Goal: Information Seeking & Learning: Understand process/instructions

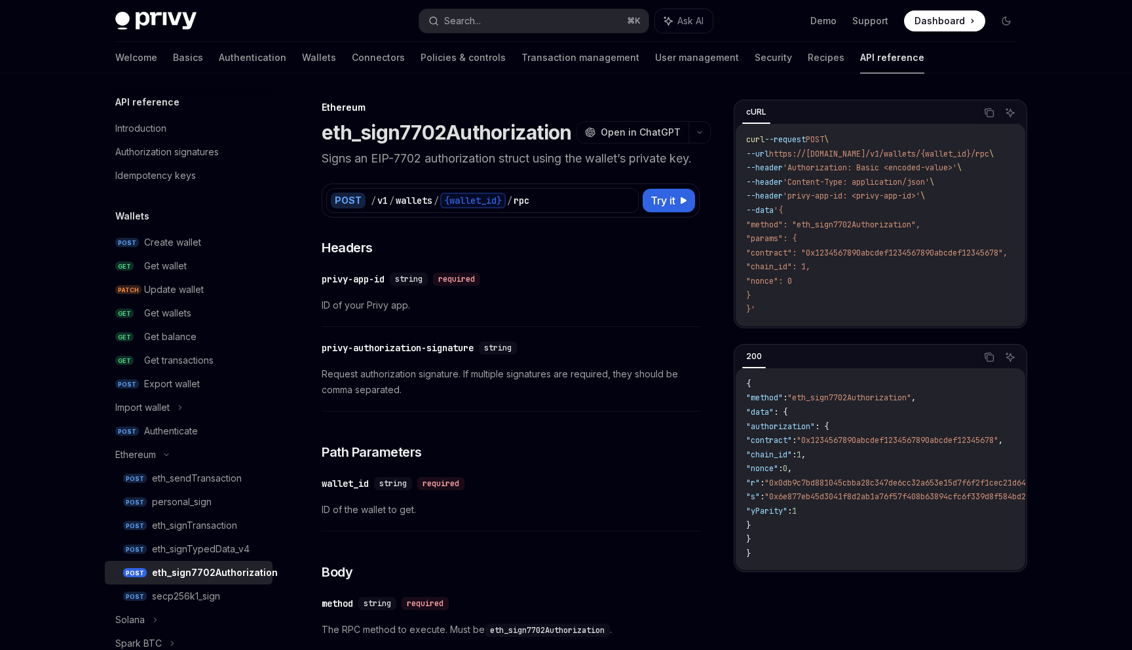
click at [428, 124] on h1 "eth_sign7702Authorization" at bounding box center [447, 133] width 250 height 24
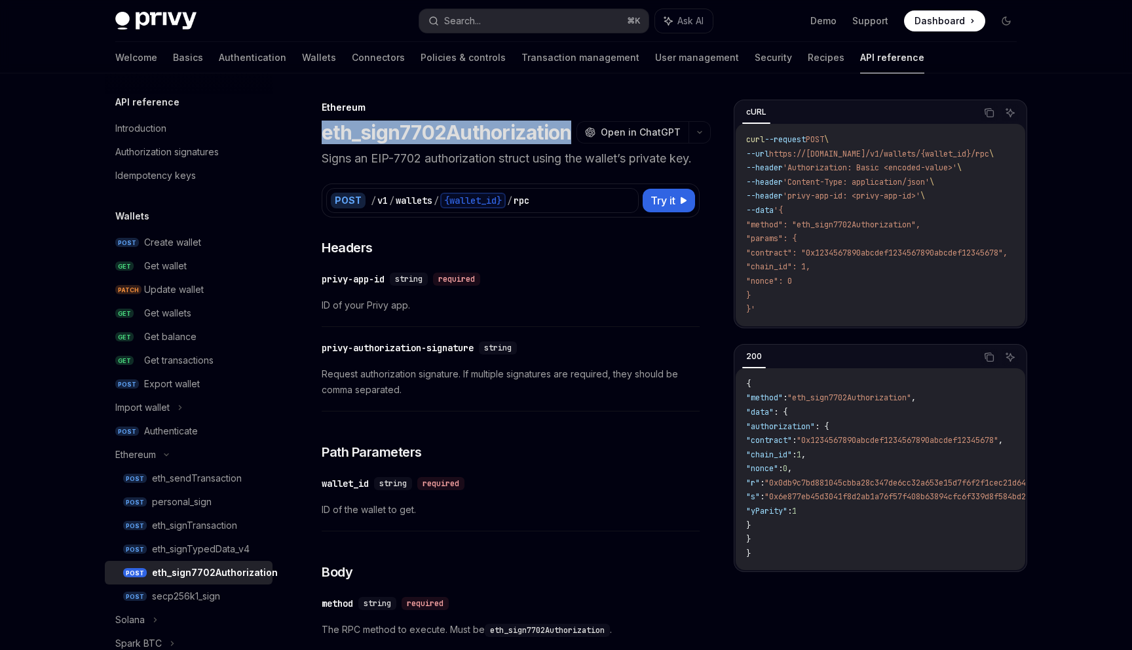
click at [428, 124] on h1 "eth_sign7702Authorization" at bounding box center [447, 133] width 250 height 24
copy h1 "eth_sign7702Authorization"
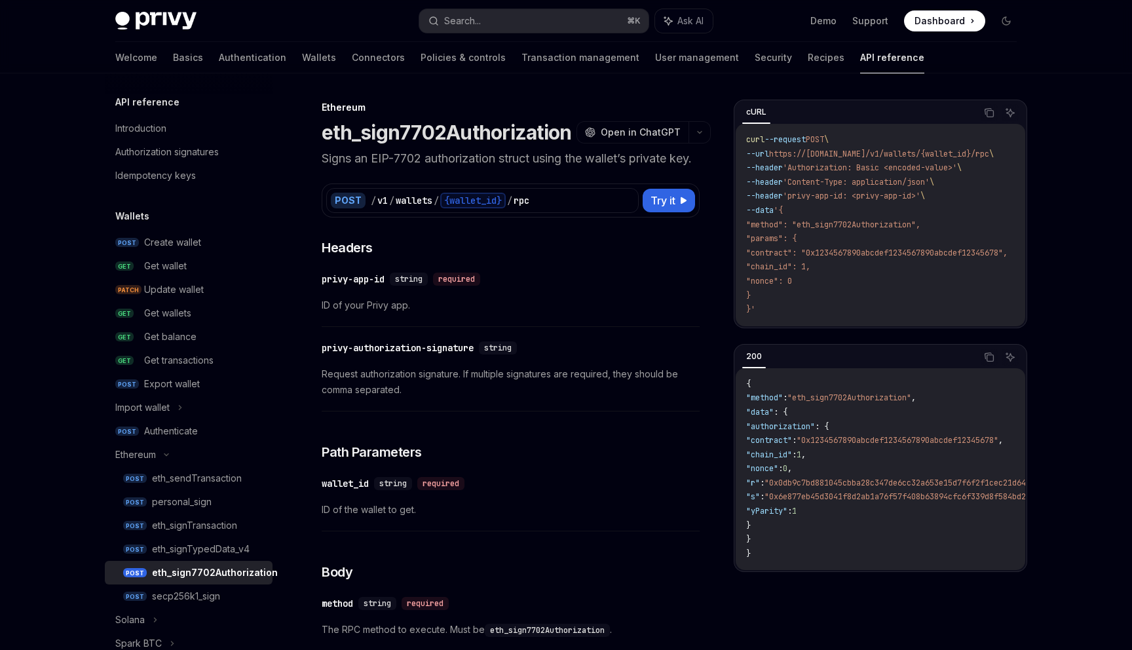
click at [849, 225] on span ""method": "eth_sign7702Authorization"," at bounding box center [833, 224] width 174 height 10
click at [803, 258] on span ""contract": "0x1234567890abcdef1234567890abcdef12345678"," at bounding box center [876, 253] width 261 height 10
click at [800, 269] on span ""chain_id": 1," at bounding box center [778, 266] width 64 height 10
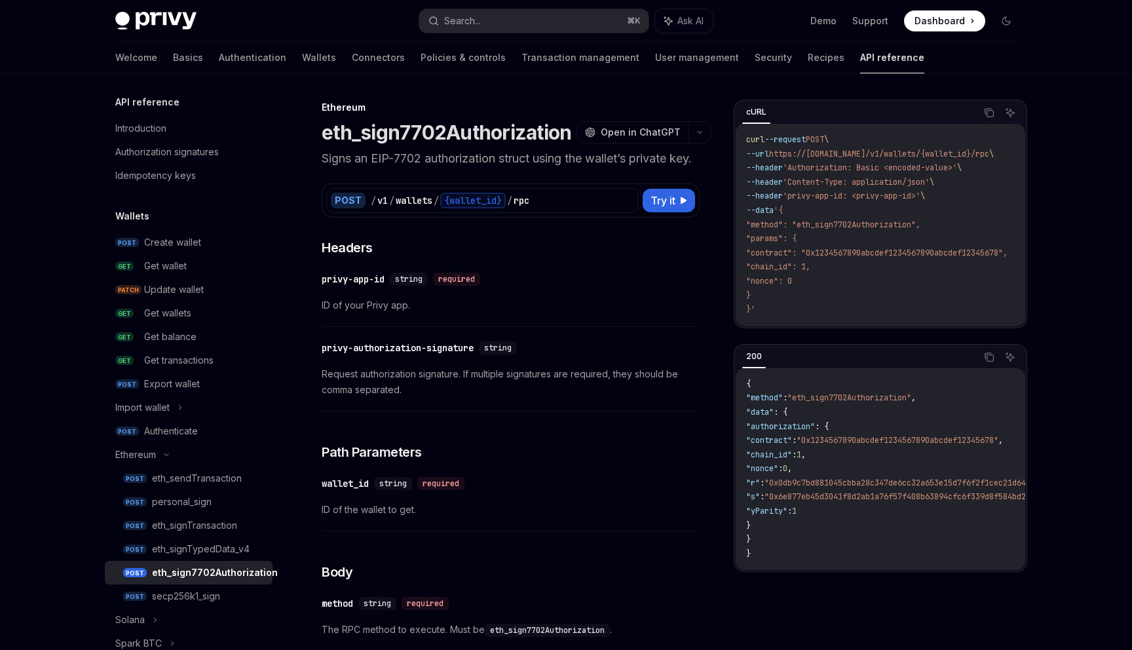
click at [800, 269] on span ""chain_id": 1," at bounding box center [778, 266] width 64 height 10
click at [787, 288] on code "curl --request POST \ --url https://api.privy.io/v1/wallets/{wallet_id}/rpc \ -…" at bounding box center [892, 225] width 293 height 184
click at [787, 284] on span ""nonce": 0" at bounding box center [769, 281] width 46 height 10
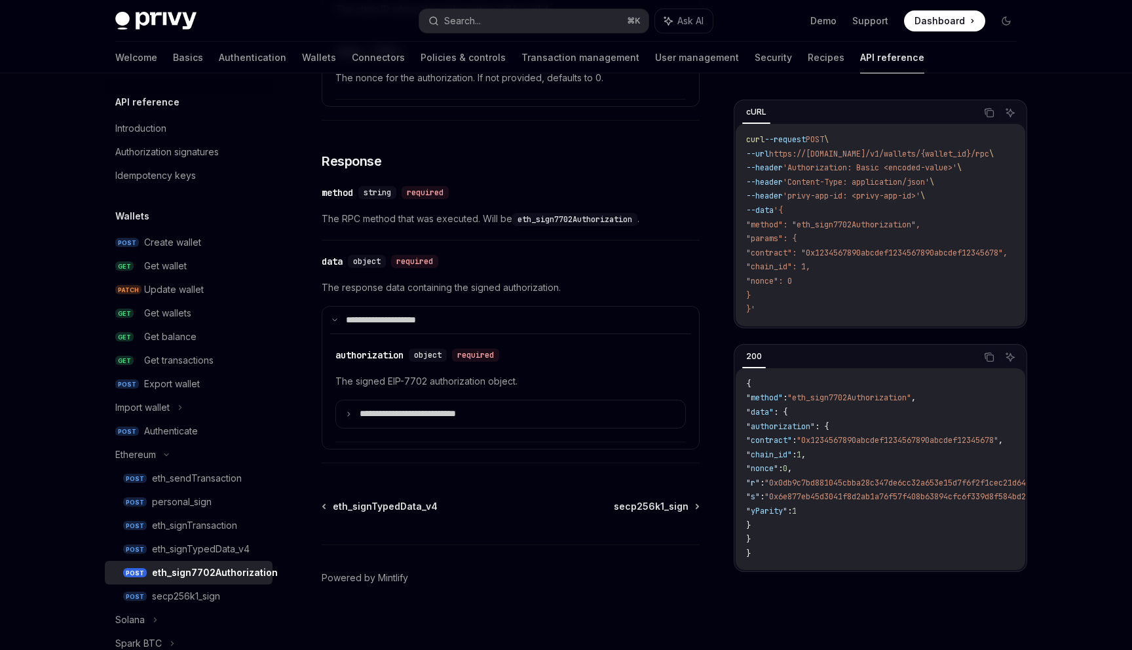
scroll to position [871, 0]
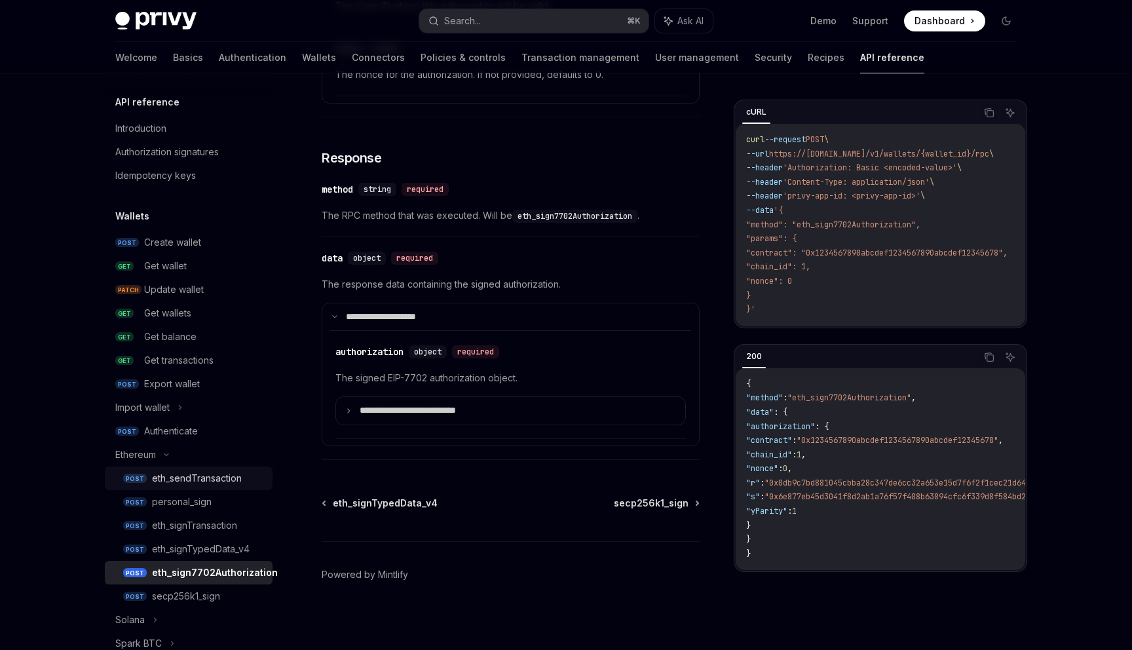
click at [205, 471] on div "eth_sendTransaction" at bounding box center [197, 478] width 90 height 16
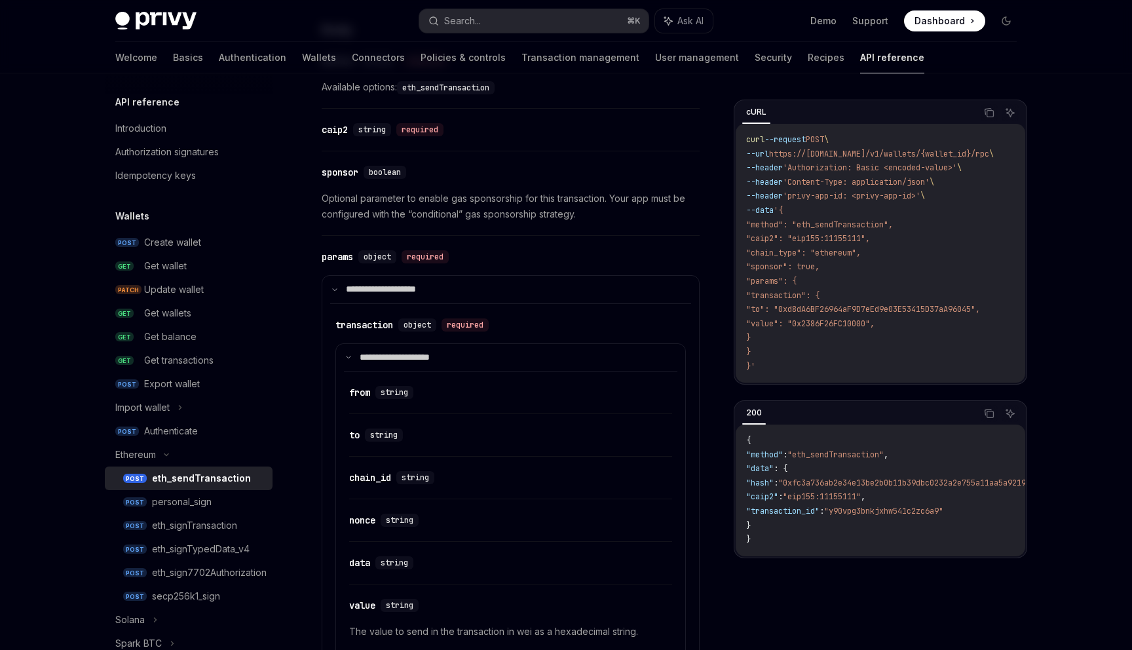
scroll to position [723, 0]
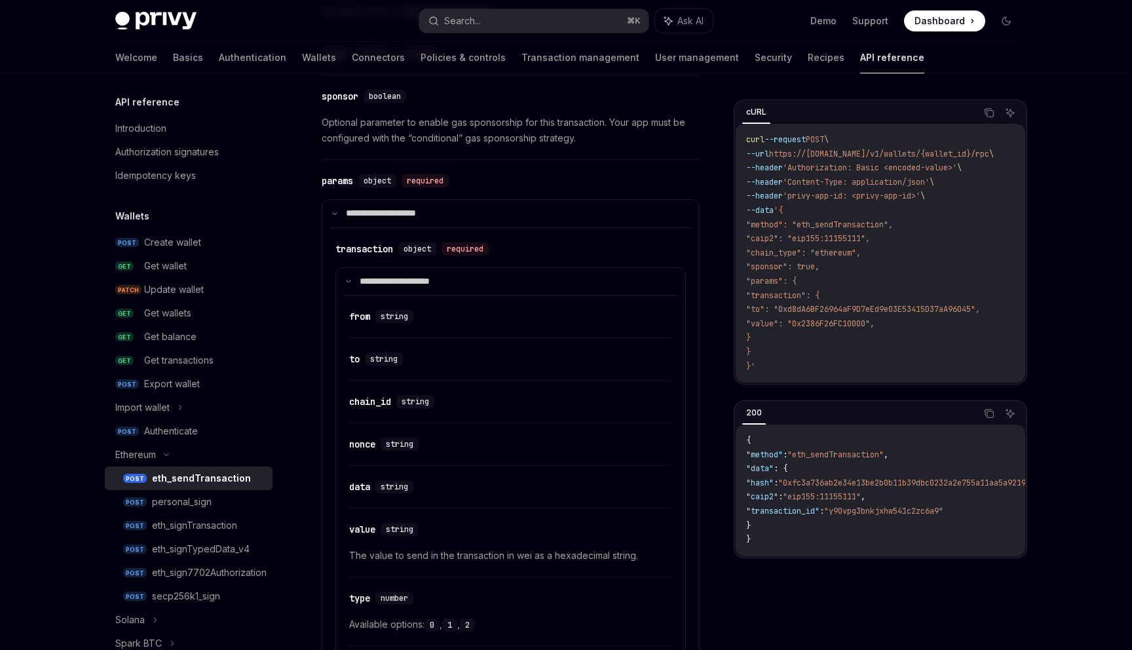
click at [854, 225] on span ""method": "eth_sendTransaction"," at bounding box center [819, 224] width 147 height 10
click at [248, 573] on div "eth_sign7702Authorization" at bounding box center [209, 573] width 115 height 16
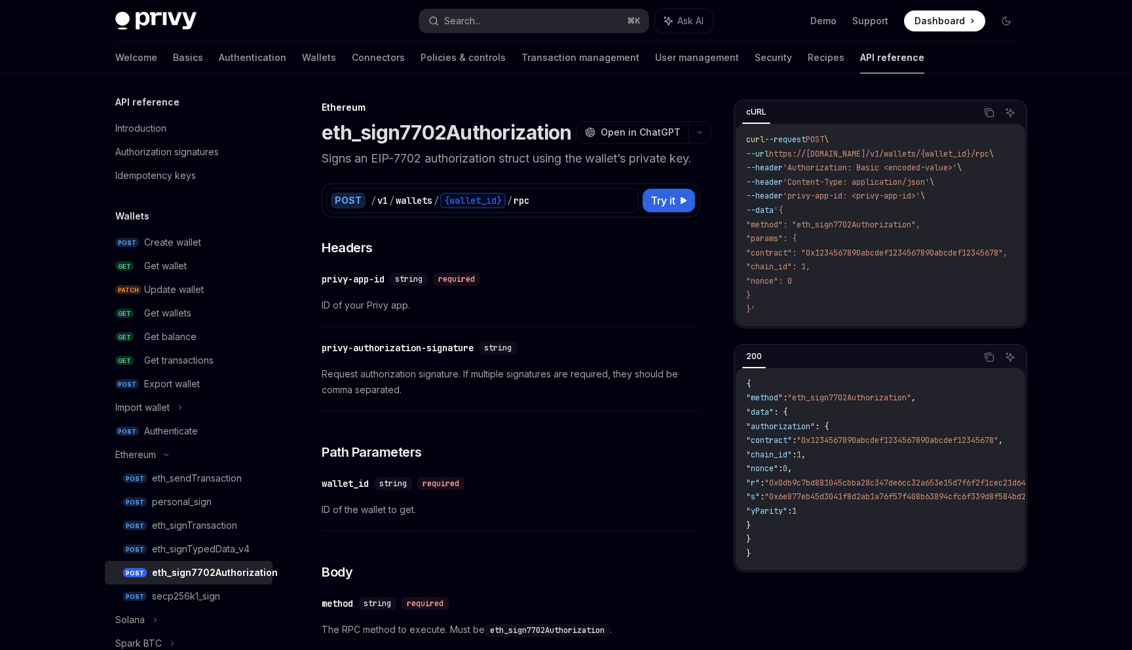
click at [528, 128] on h1 "eth_sign7702Authorization" at bounding box center [447, 133] width 250 height 24
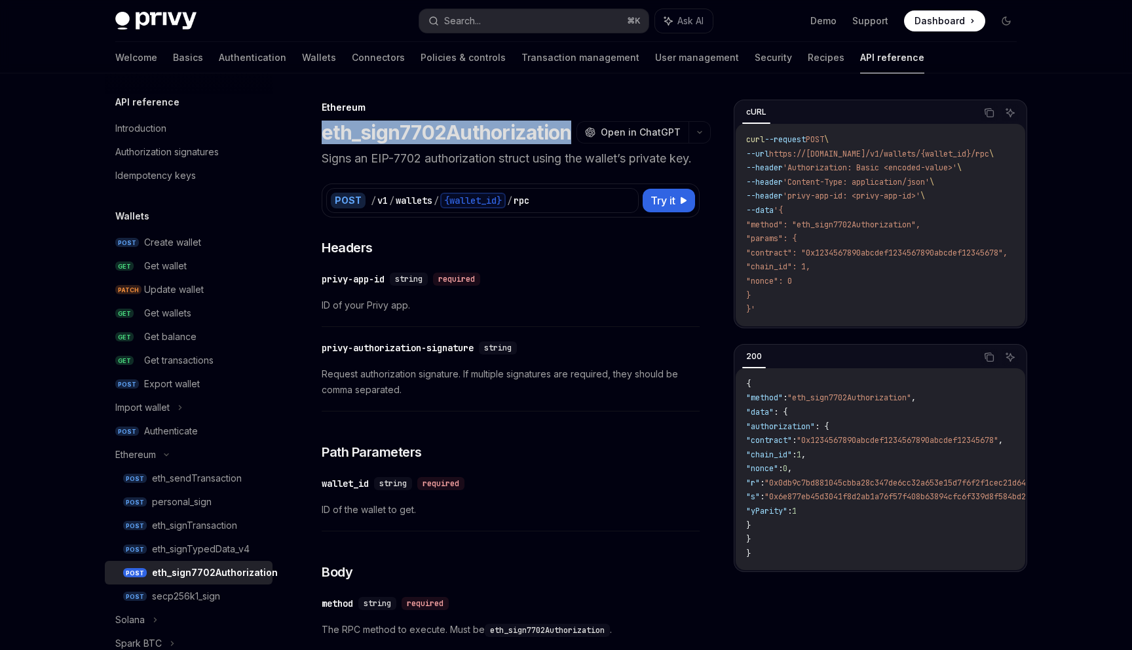
click at [528, 128] on h1 "eth_sign7702Authorization" at bounding box center [447, 133] width 250 height 24
copy h1 "eth_sign7702Authorization"
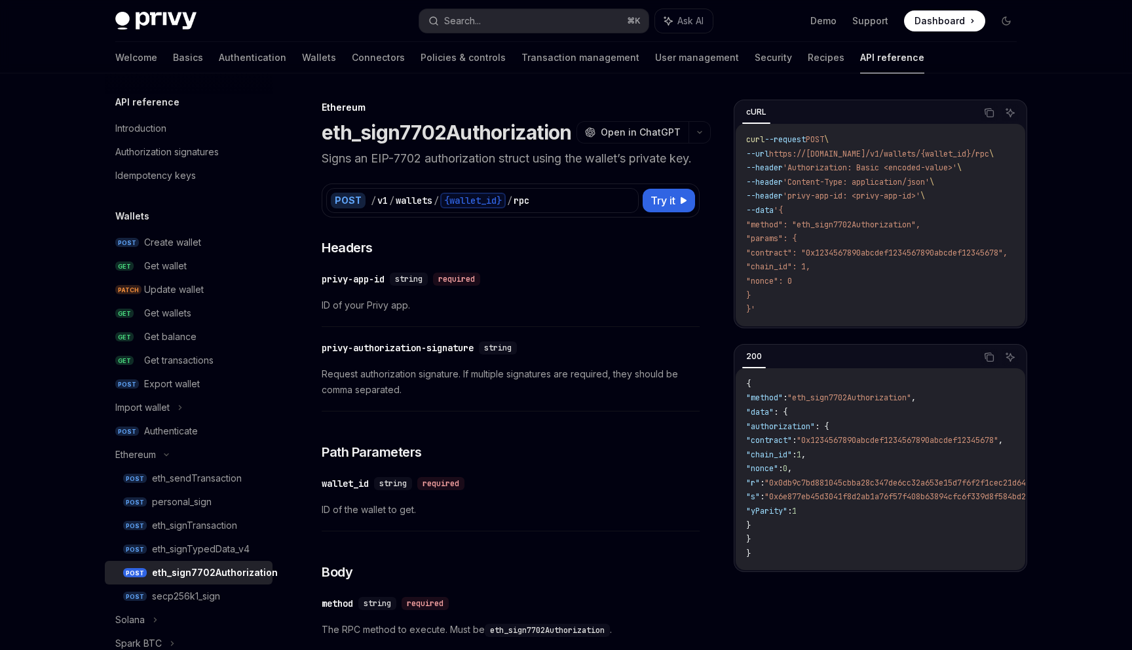
click at [791, 251] on span ""contract": "0x1234567890abcdef1234567890abcdef12345678"," at bounding box center [876, 253] width 261 height 10
click at [869, 254] on span ""contract": "0x1234567890abcdef1234567890abcdef12345678"," at bounding box center [876, 253] width 261 height 10
click at [808, 254] on span ""contract": "0x1234567890abcdef1234567890abcdef12345678"," at bounding box center [876, 253] width 261 height 10
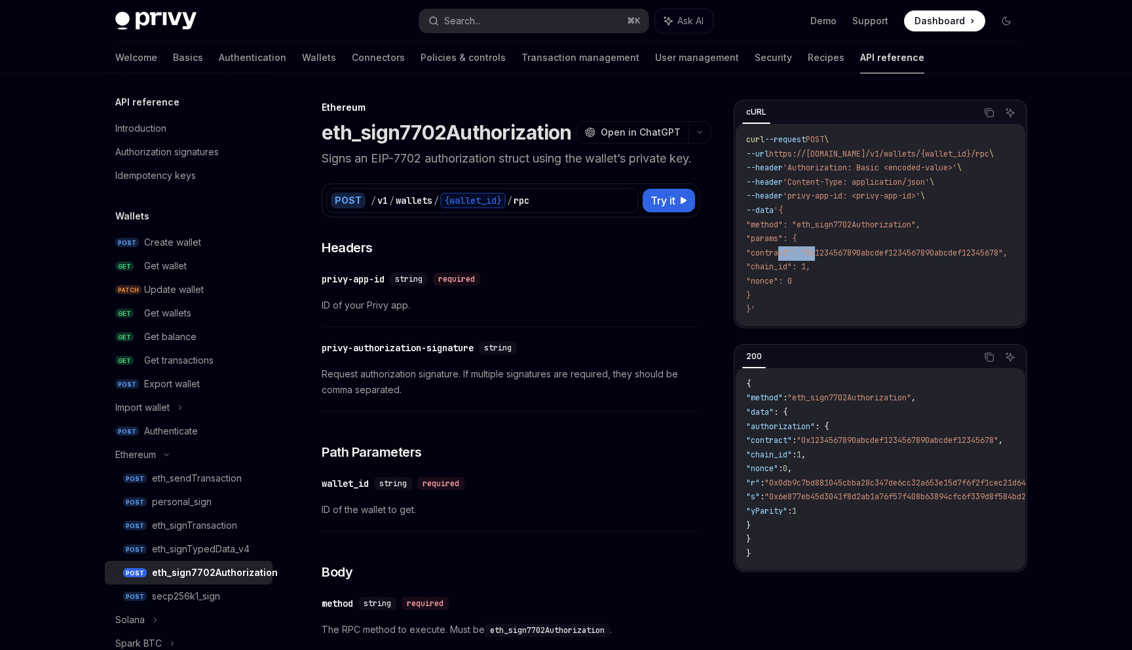
click at [808, 254] on span ""contract": "0x1234567890abcdef1234567890abcdef12345678"," at bounding box center [876, 253] width 261 height 10
copy span "contract"
click at [799, 264] on span ""chain_id": 1," at bounding box center [778, 266] width 64 height 10
copy span "chain_id"
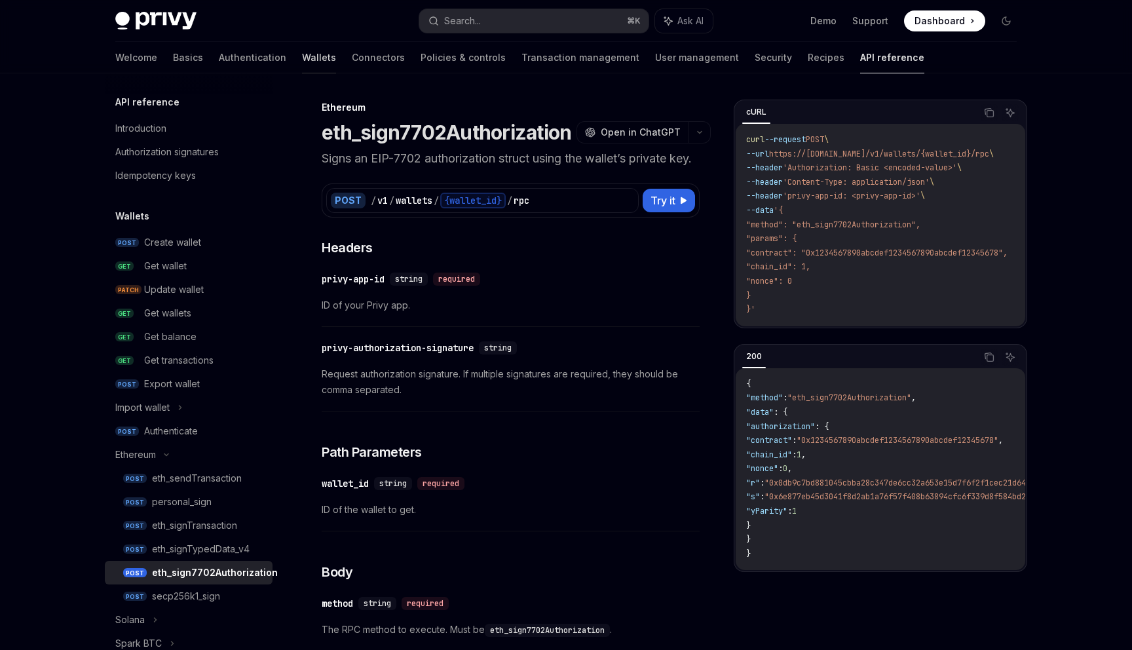
click at [302, 60] on link "Wallets" at bounding box center [319, 57] width 34 height 31
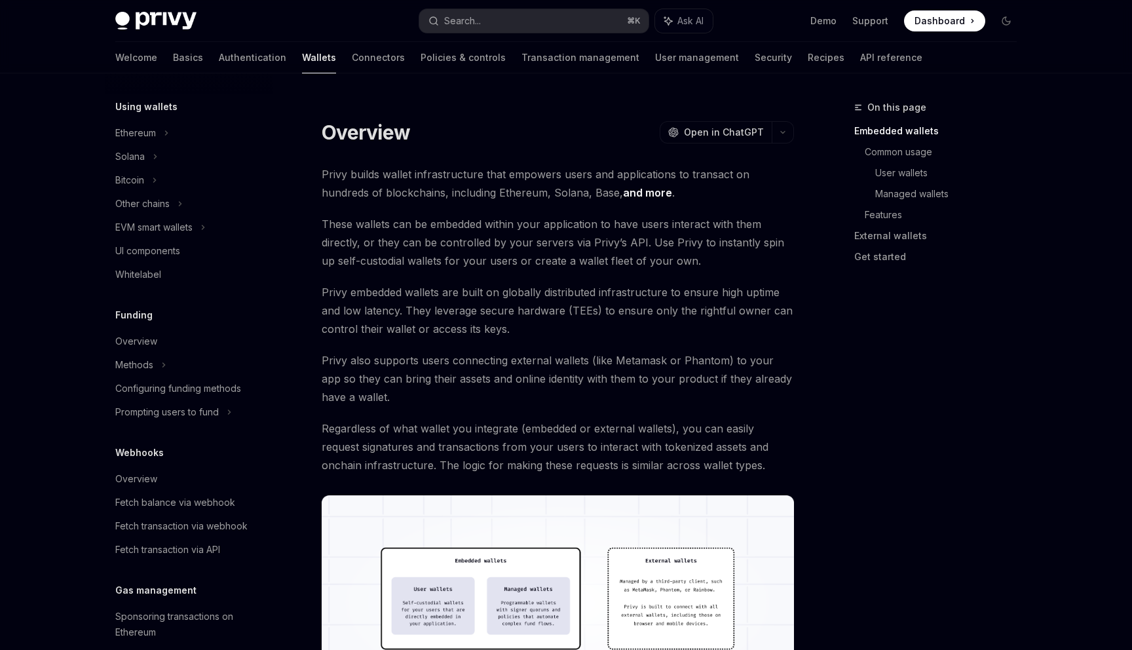
scroll to position [214, 0]
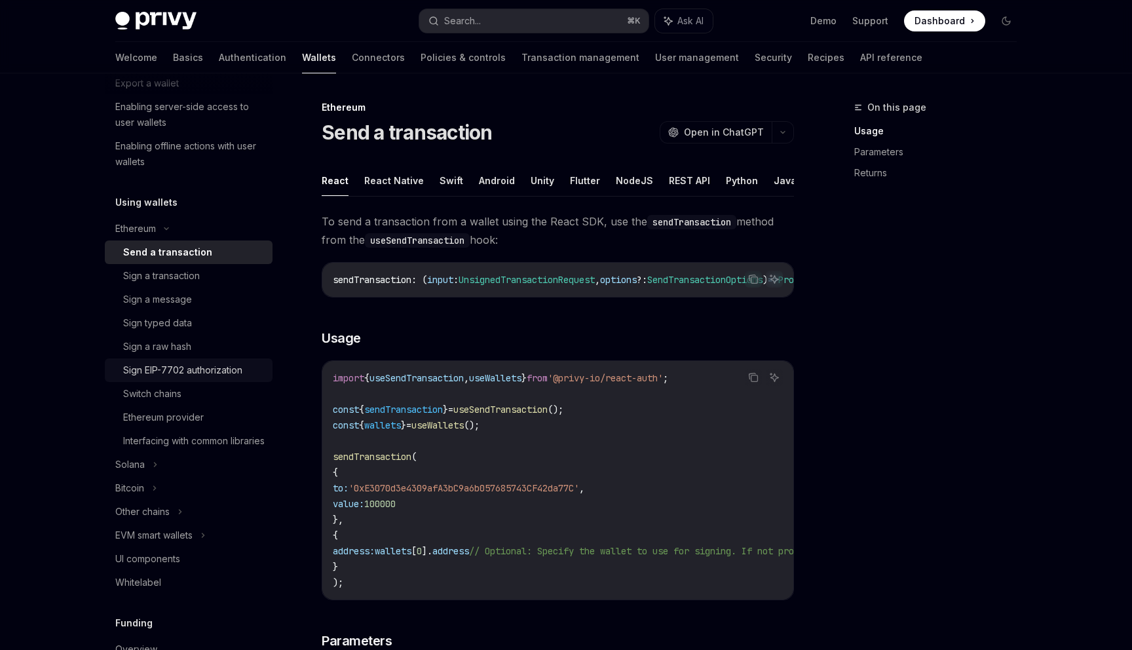
click at [191, 378] on link "Sign EIP-7702 authorization" at bounding box center [189, 370] width 168 height 24
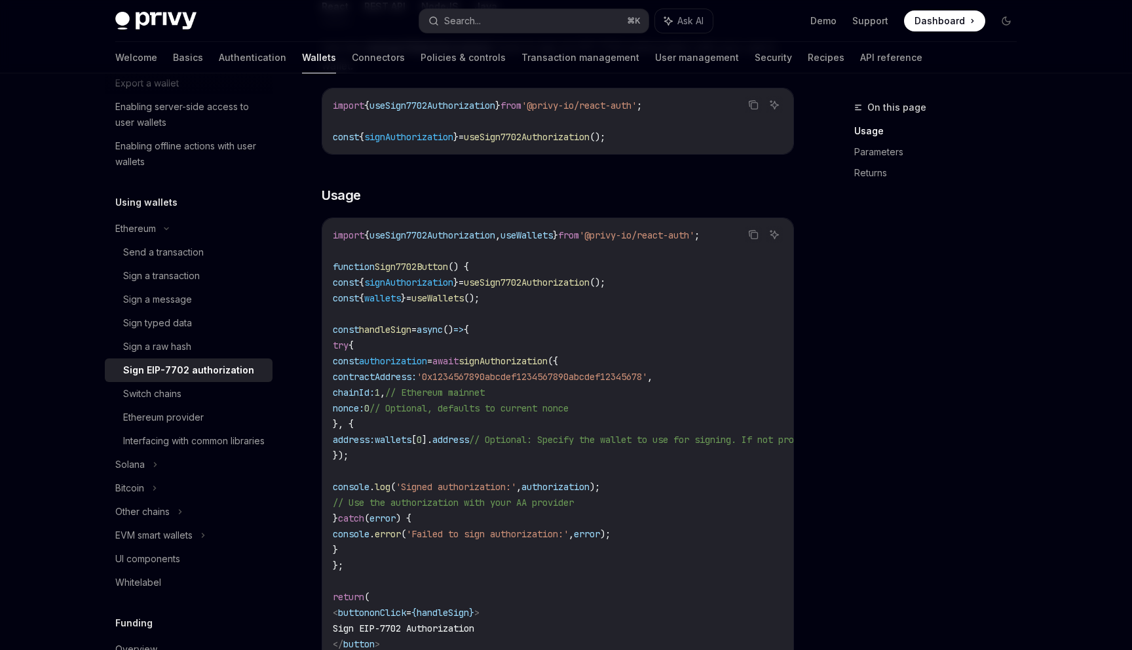
scroll to position [357, 0]
click at [209, 402] on link "Switch chains" at bounding box center [189, 394] width 168 height 24
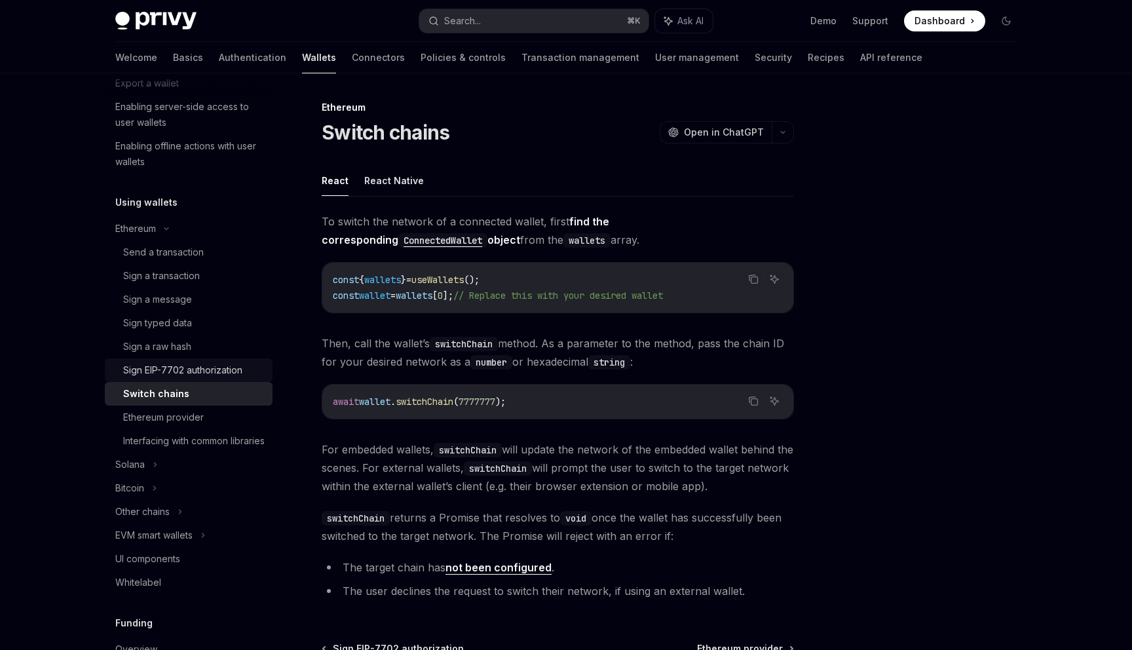
click at [219, 374] on div "Sign EIP-7702 authorization" at bounding box center [182, 370] width 119 height 16
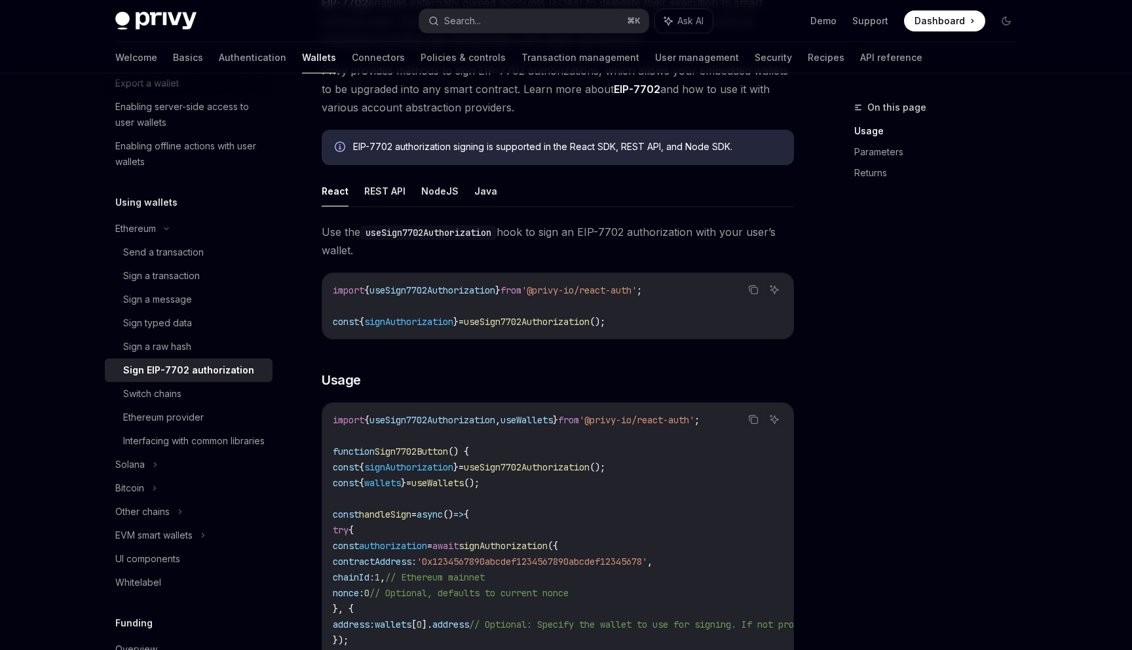
scroll to position [173, 0]
click at [674, 316] on code "import { useSign7702Authorization } from '@privy-io/react-auth' ; const { signA…" at bounding box center [558, 304] width 450 height 47
click at [698, 317] on code "import { useSign7702Authorization } from '@privy-io/react-auth' ; const { signA…" at bounding box center [558, 304] width 450 height 47
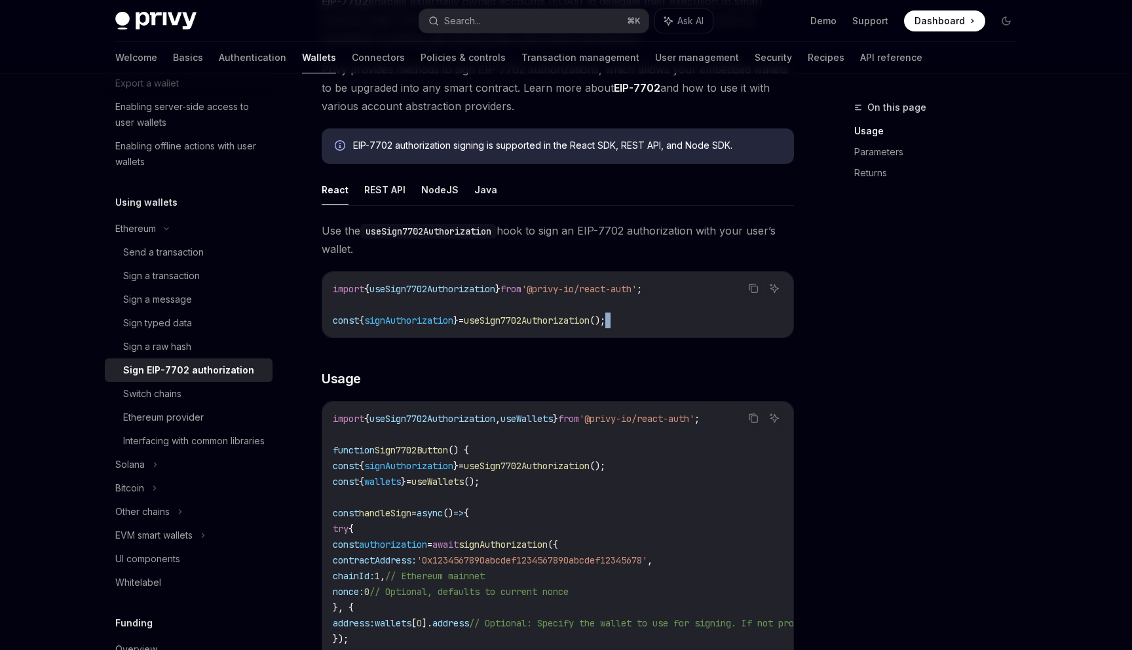
click at [698, 317] on code "import { useSign7702Authorization } from '@privy-io/react-auth' ; const { signA…" at bounding box center [558, 304] width 450 height 47
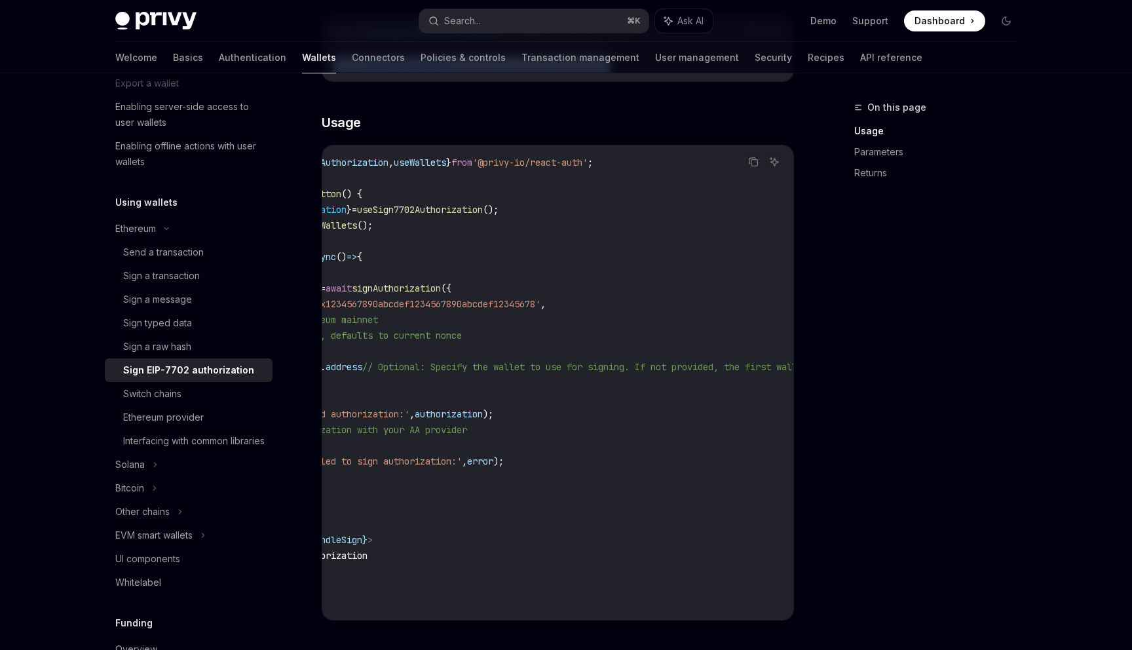
scroll to position [0, 0]
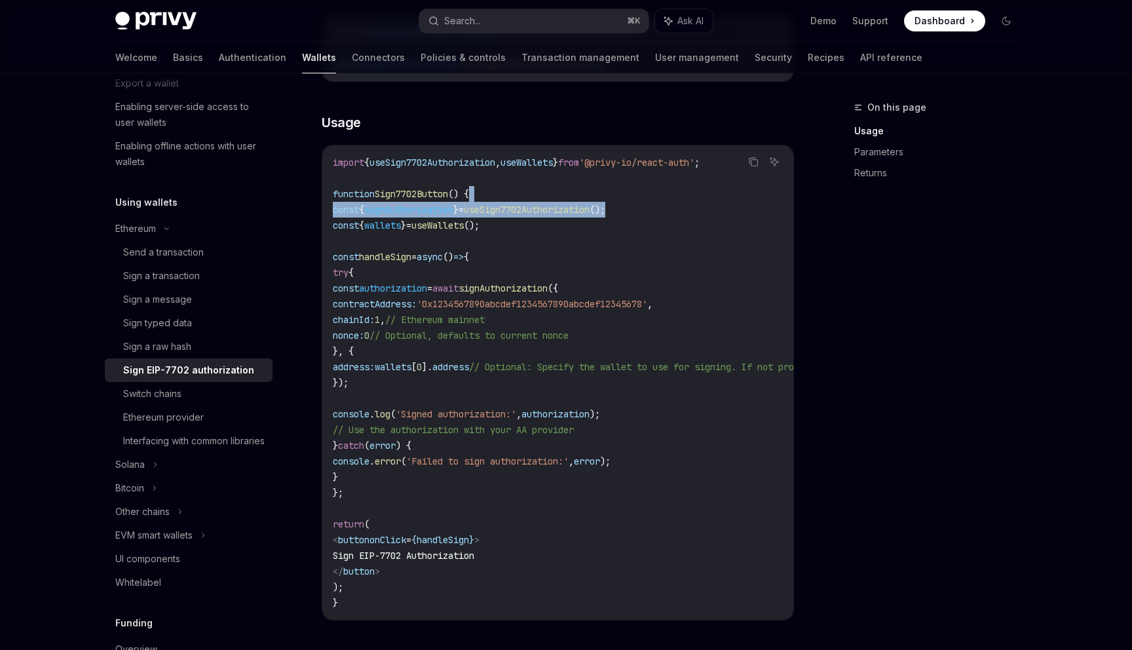
drag, startPoint x: 666, startPoint y: 208, endPoint x: 666, endPoint y: 196, distance: 11.8
click at [666, 196] on code "import { useSign7702Authorization , useWallets } from '@privy-io/react-auth' ; …" at bounding box center [676, 383] width 687 height 456
copy code "const { signAuthorization } = useSign7702Authorization ();"
click at [453, 214] on span "signAuthorization" at bounding box center [408, 210] width 89 height 12
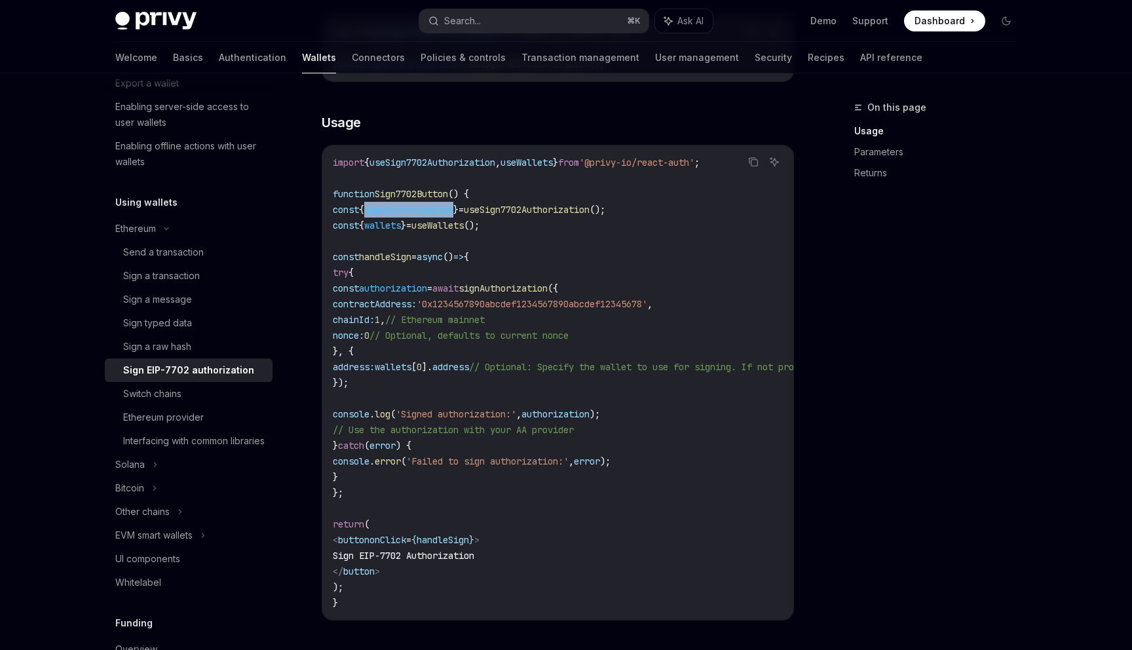
copy span "signAuthorization"
drag, startPoint x: 400, startPoint y: 289, endPoint x: 438, endPoint y: 382, distance: 100.7
click at [438, 382] on code "import { useSign7702Authorization , useWallets } from '@privy-io/react-auth' ; …" at bounding box center [676, 383] width 687 height 456
copy code "const authorization = await signAuthorization ({ contractAddress: '0x1234567890…"
click at [375, 366] on span "address:" at bounding box center [354, 367] width 42 height 12
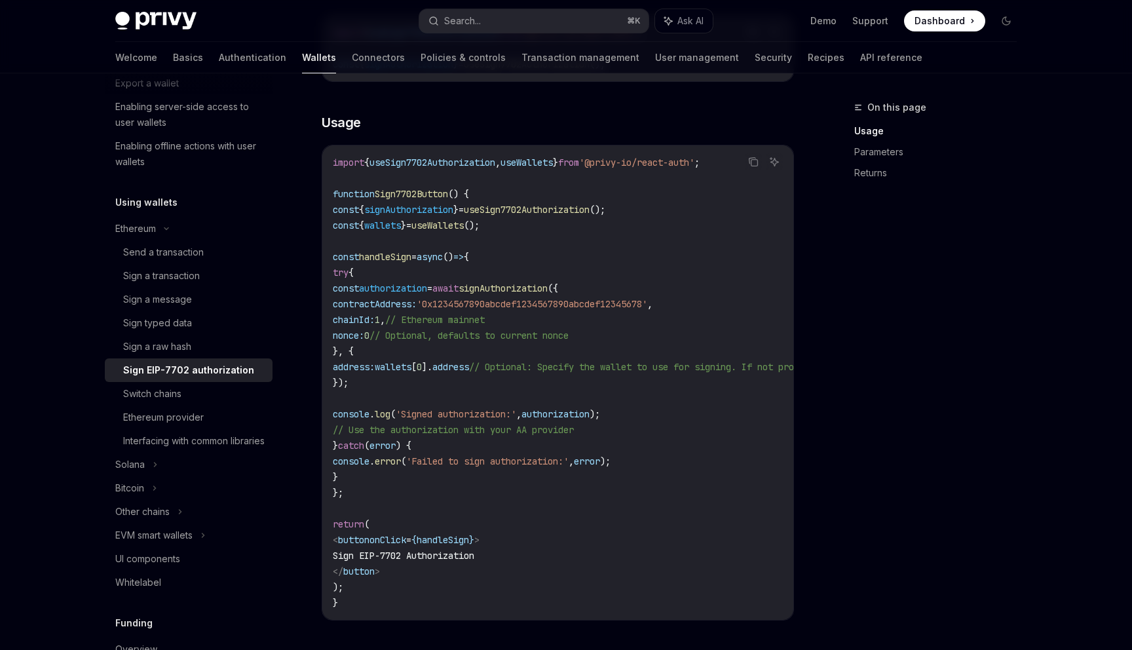
click at [375, 366] on span "address:" at bounding box center [354, 367] width 42 height 12
copy span "address"
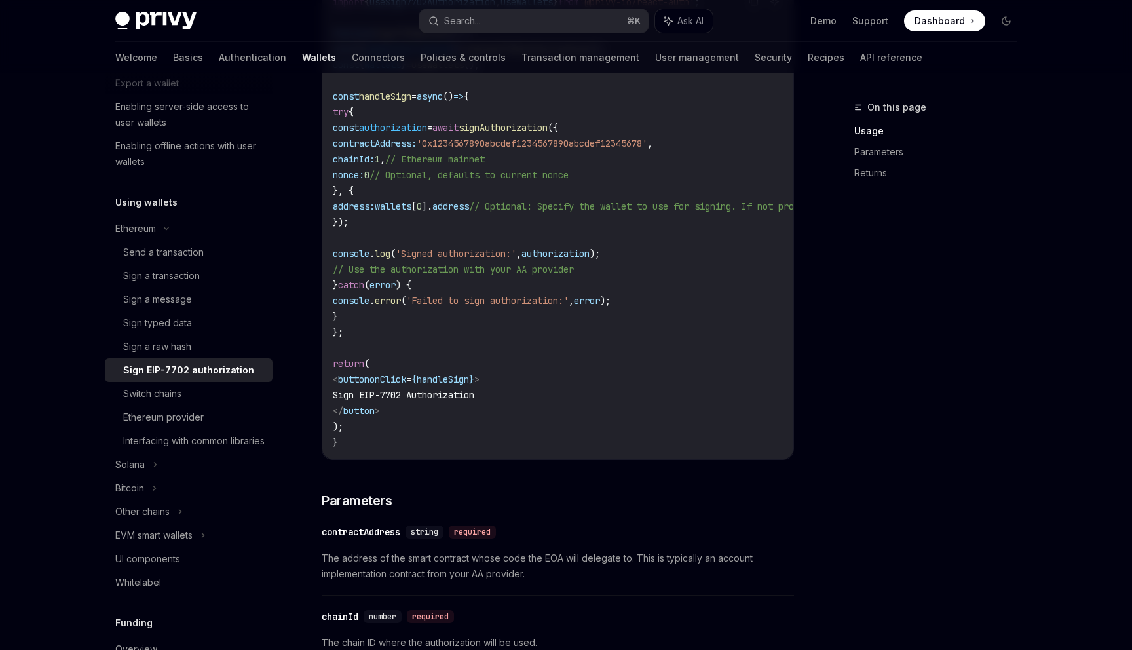
scroll to position [590, 0]
click at [205, 273] on div "Sign a transaction" at bounding box center [193, 276] width 141 height 16
type textarea "*"
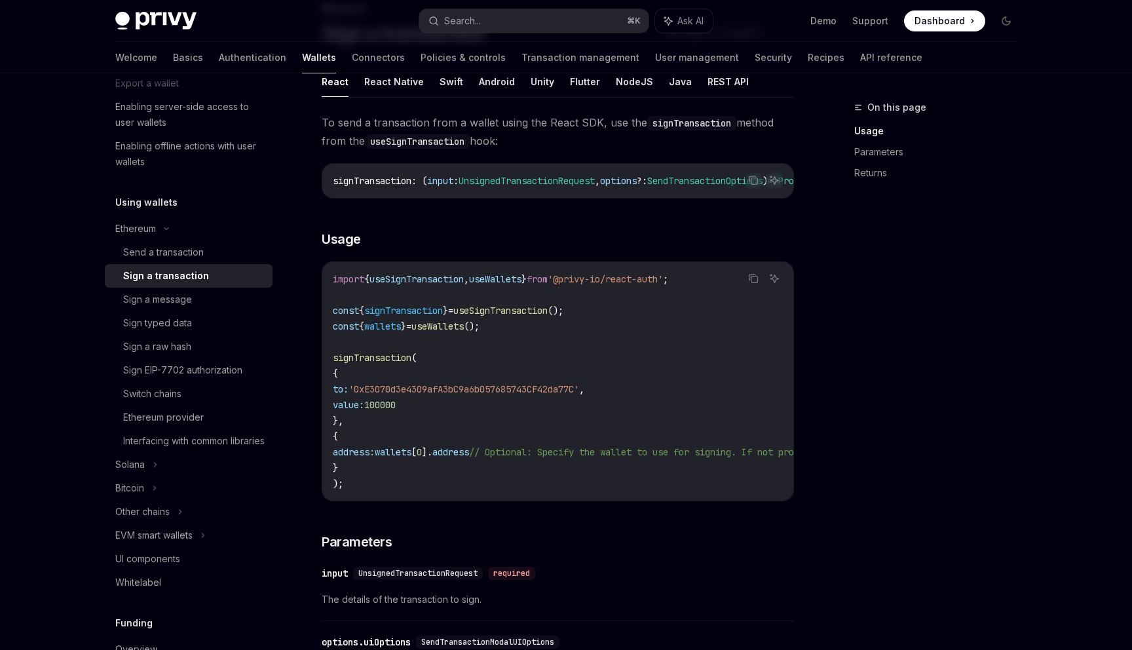
scroll to position [93, 0]
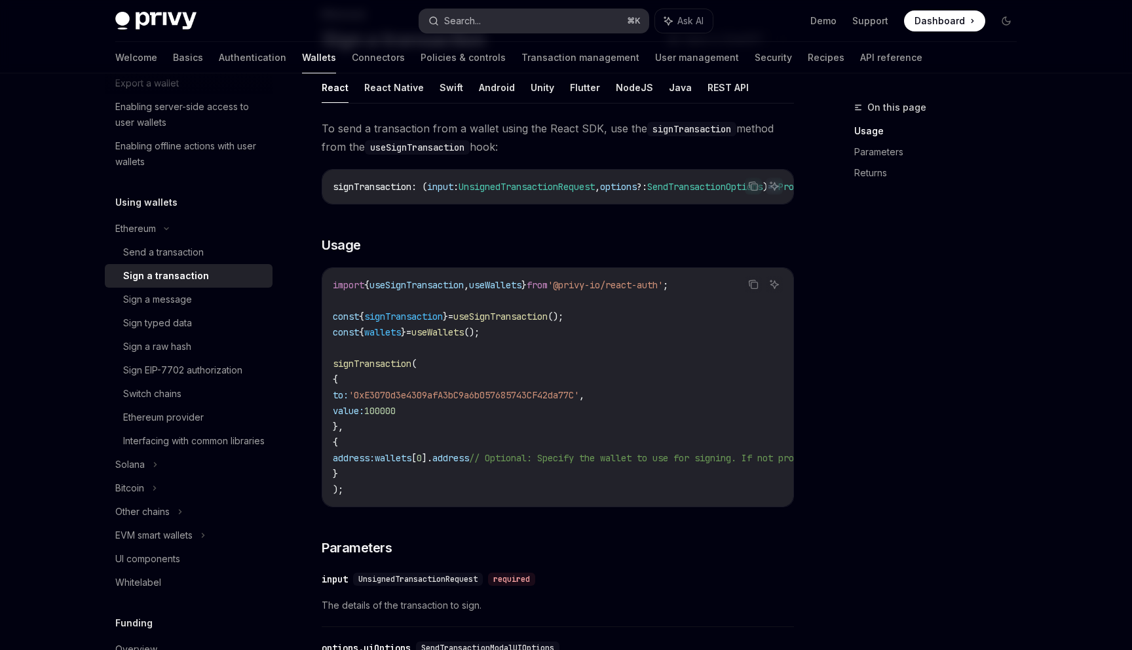
click at [506, 21] on button "Search... ⌘ K" at bounding box center [533, 21] width 229 height 24
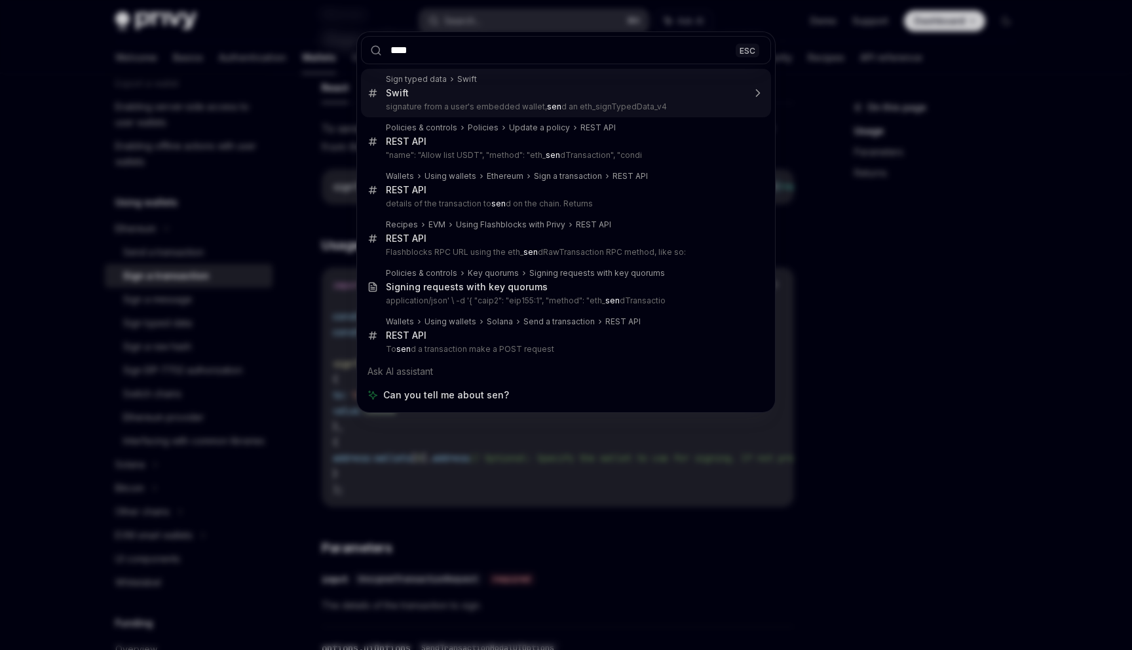
type input "****"
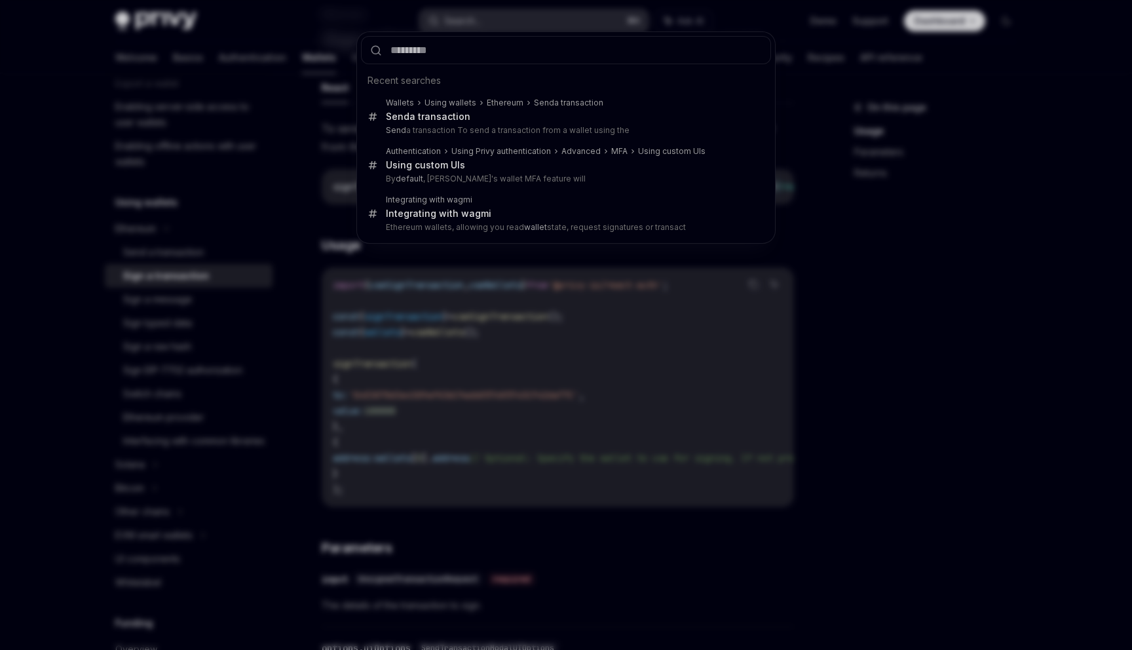
type textarea "*"
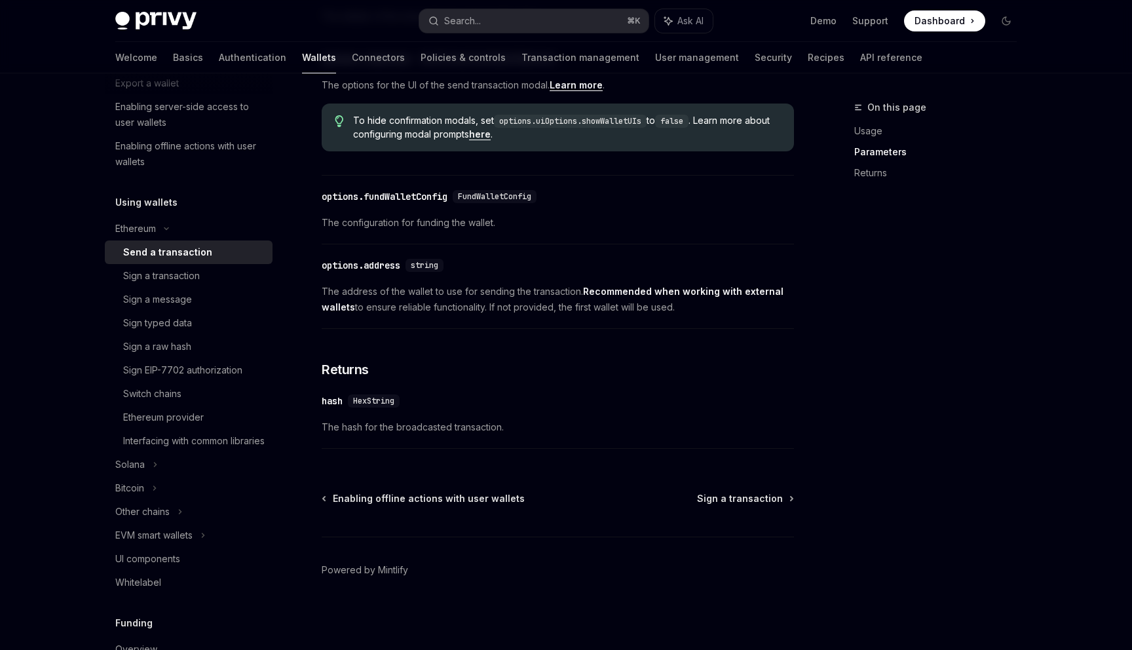
scroll to position [692, 0]
click at [476, 17] on div "Search..." at bounding box center [462, 21] width 37 height 16
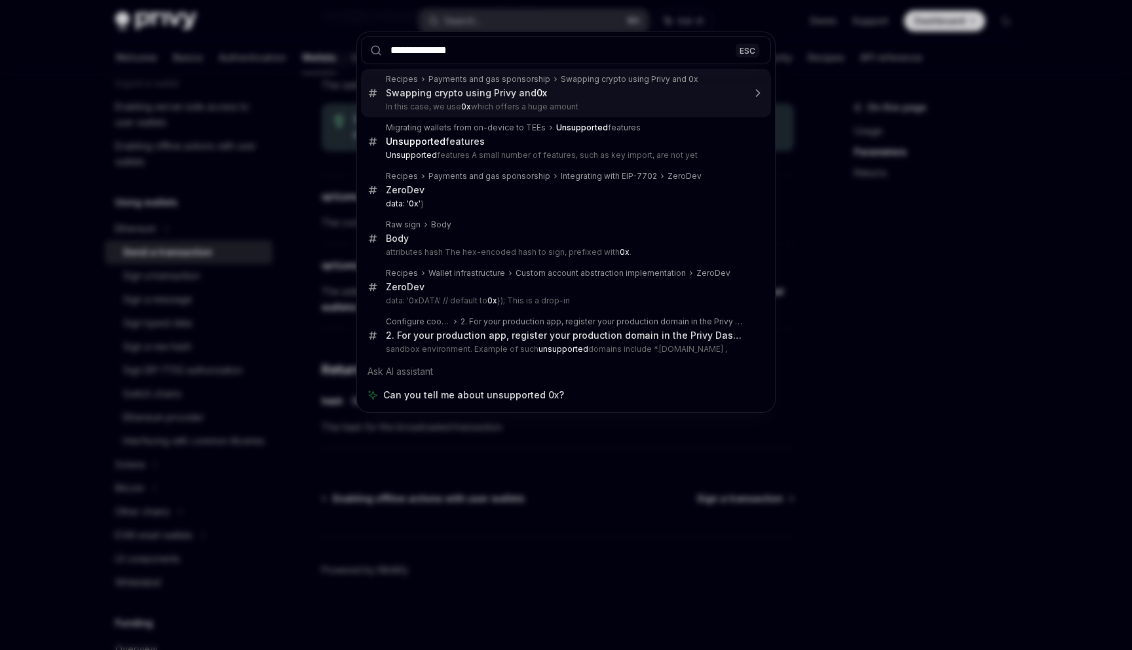
type input "**********"
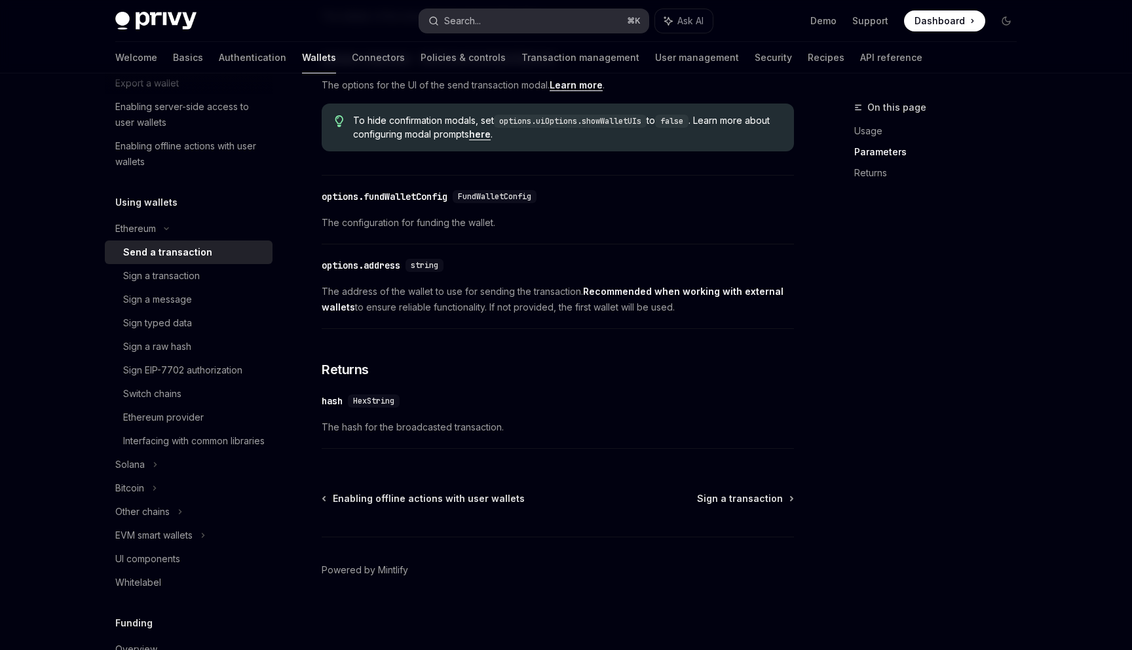
type textarea "*"
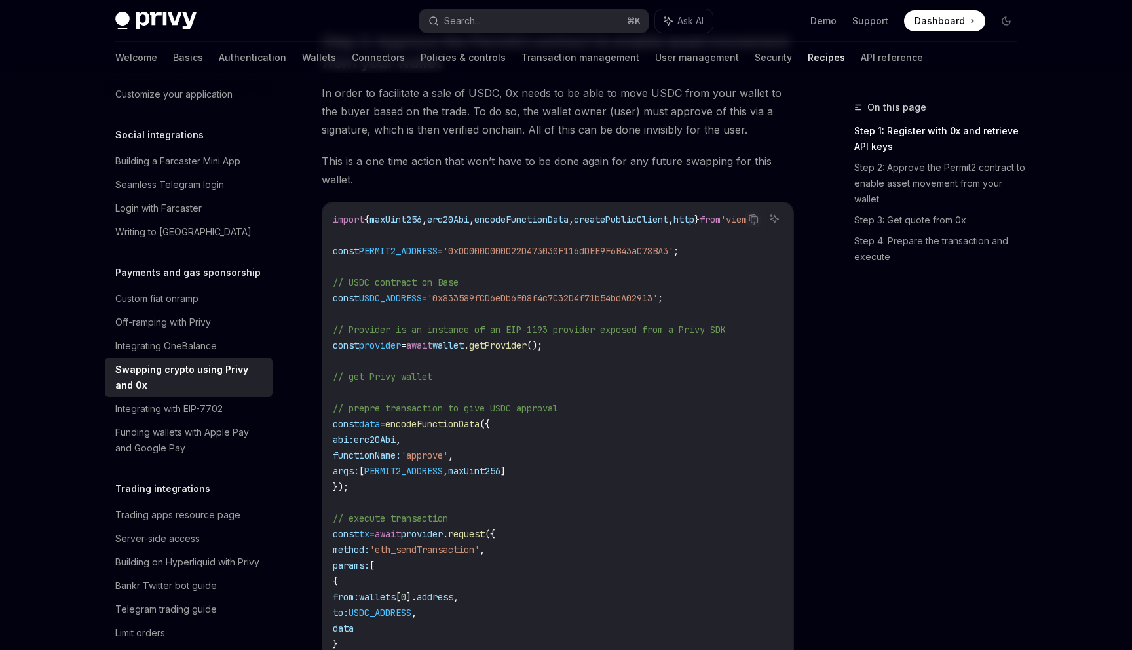
scroll to position [714, 0]
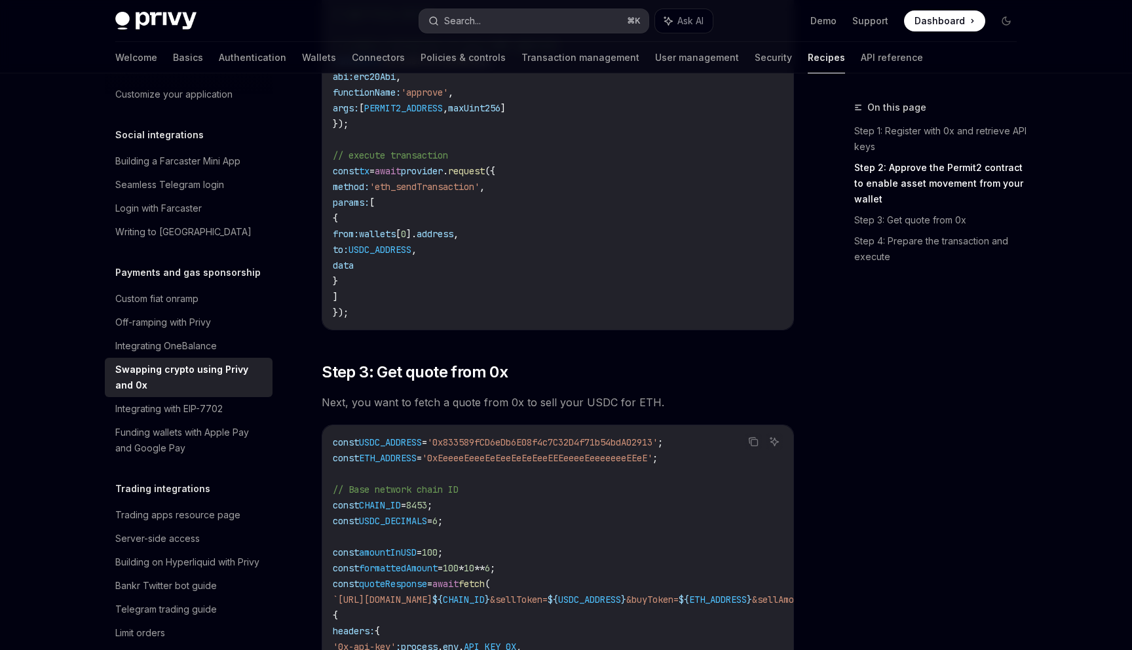
click at [605, 20] on button "Search... ⌘ K" at bounding box center [533, 21] width 229 height 24
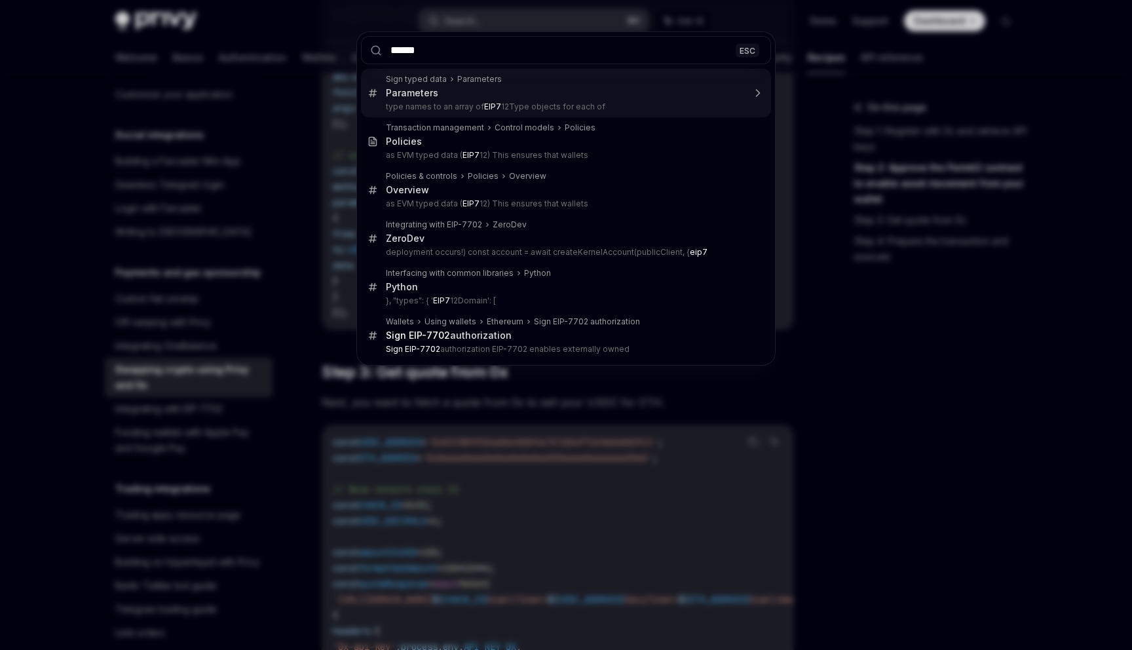
type input "*******"
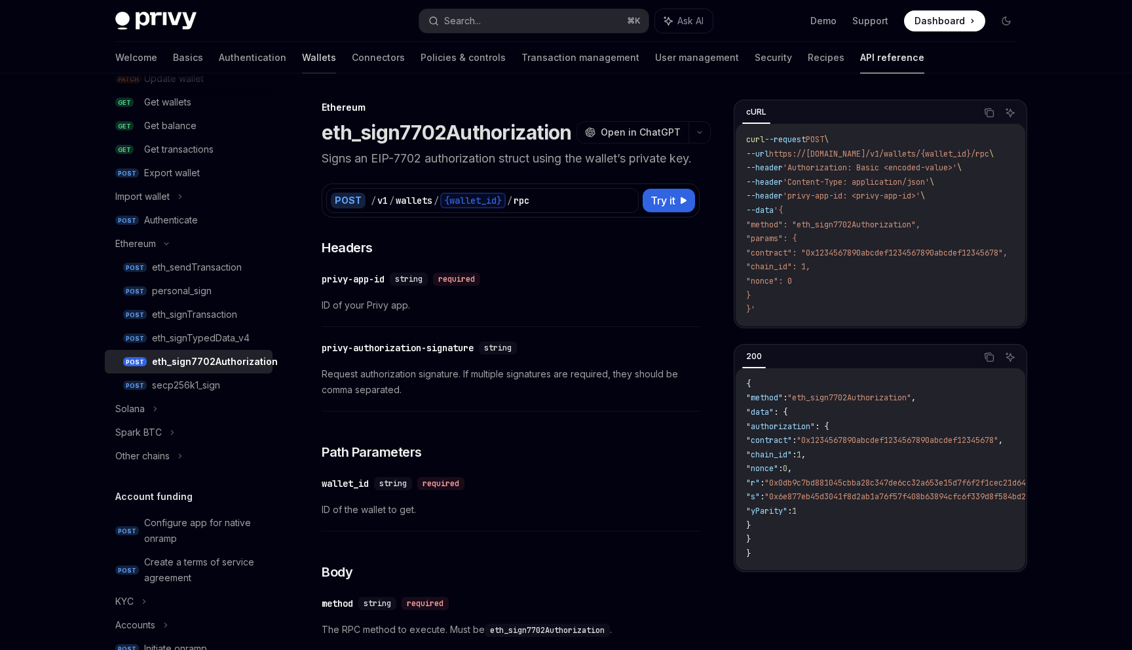
click at [302, 54] on link "Wallets" at bounding box center [319, 57] width 34 height 31
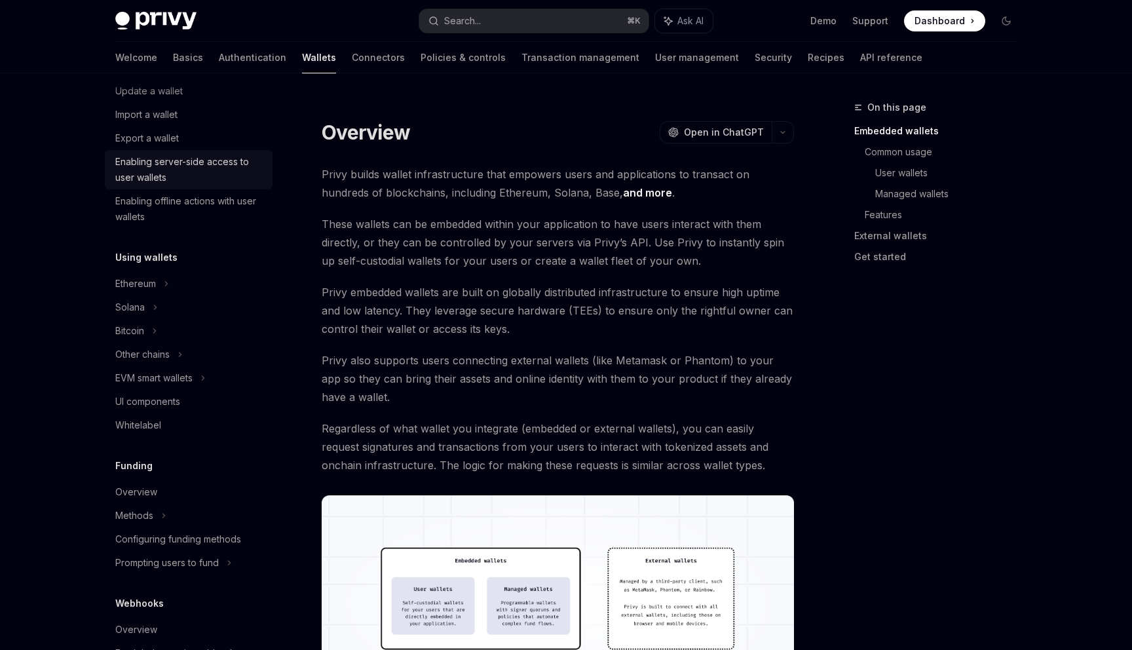
scroll to position [158, 0]
click at [197, 57] on div "Ethereum" at bounding box center [189, 45] width 168 height 24
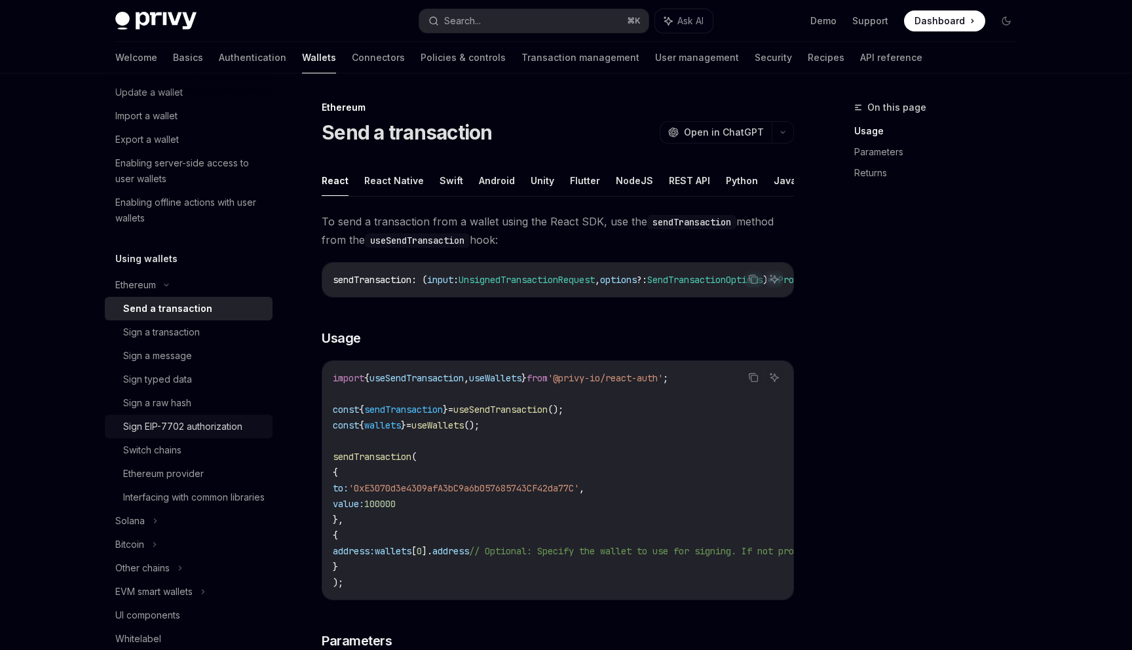
click at [161, 424] on div "Sign EIP-7702 authorization" at bounding box center [182, 427] width 119 height 16
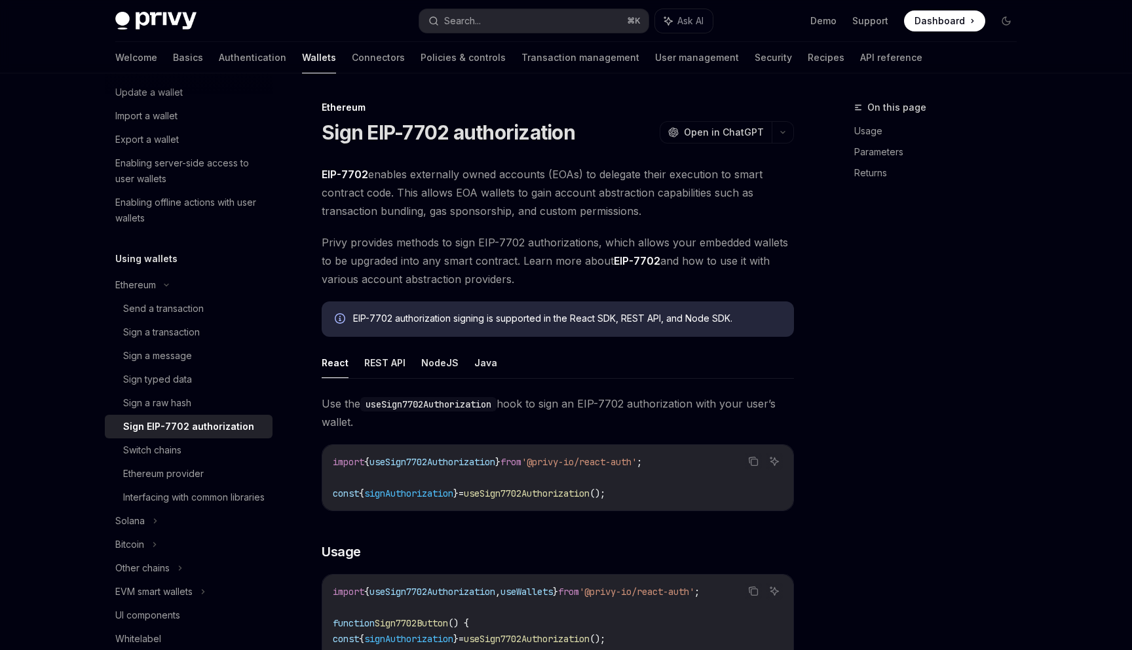
type textarea "*"
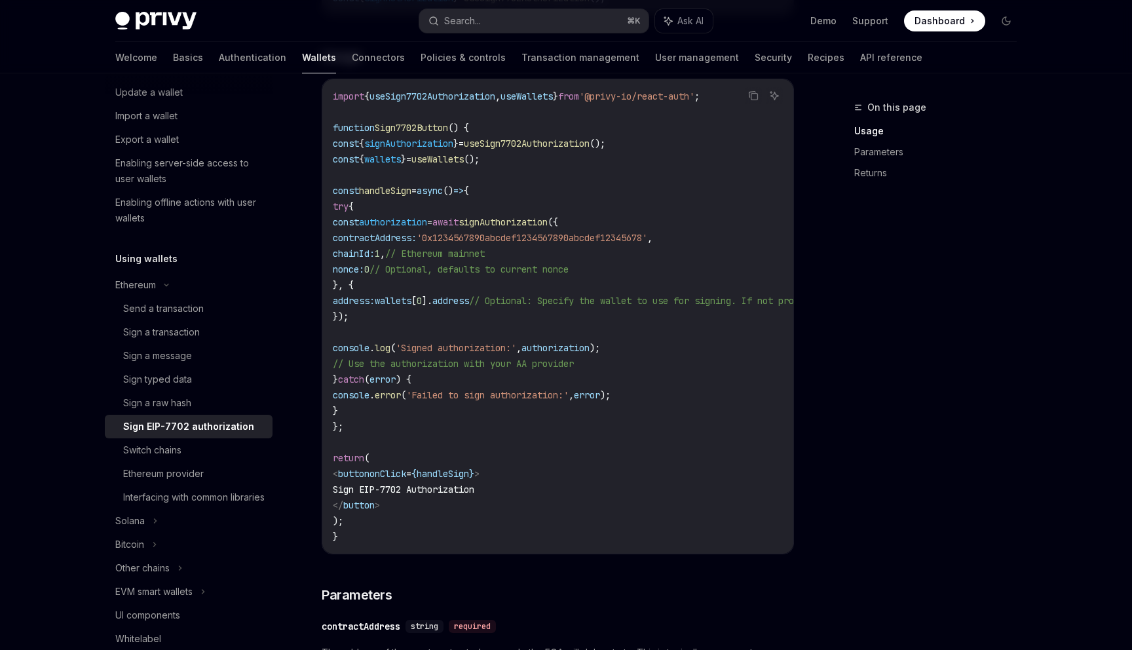
scroll to position [494, 0]
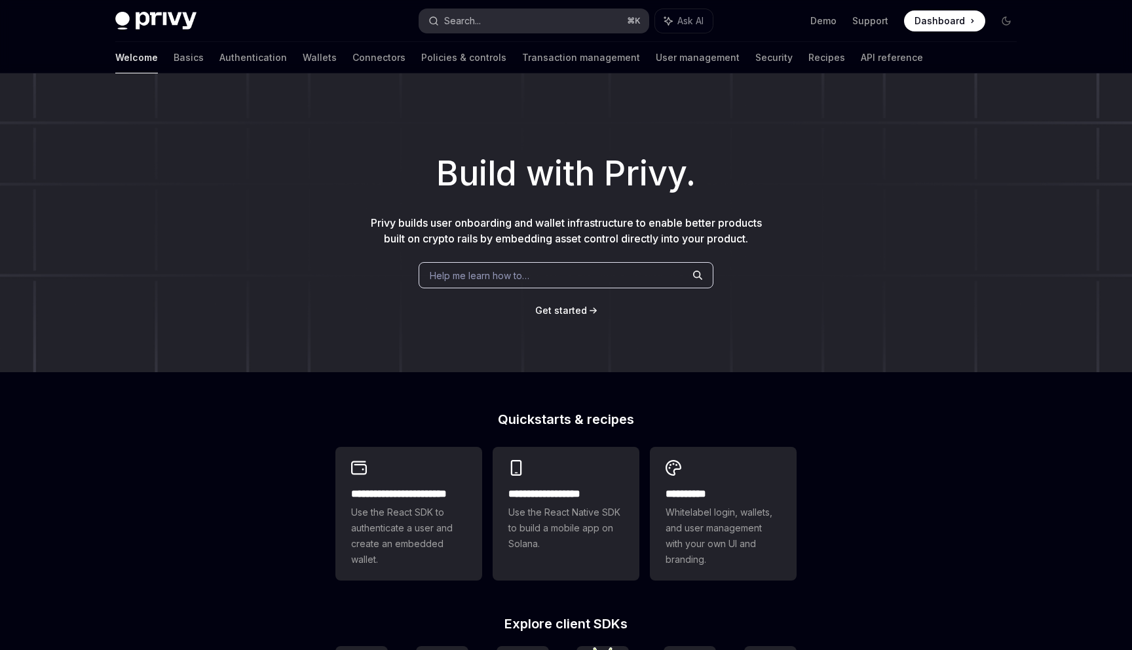
click at [493, 12] on button "Search... ⌘ K" at bounding box center [533, 21] width 229 height 24
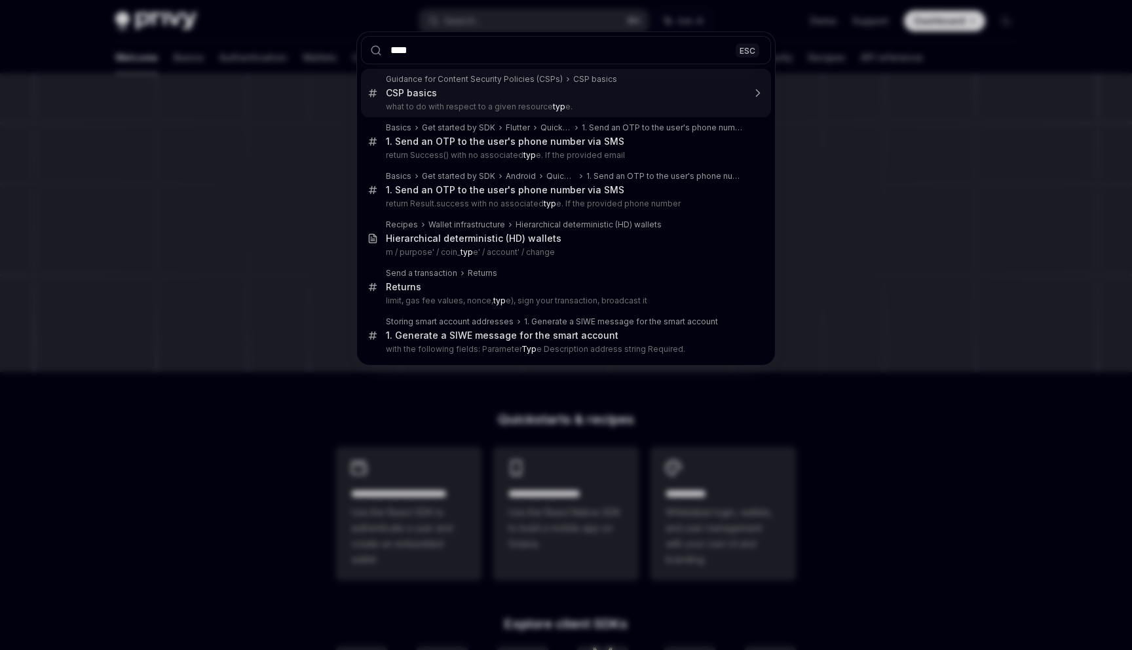
type input "****"
type textarea "*"
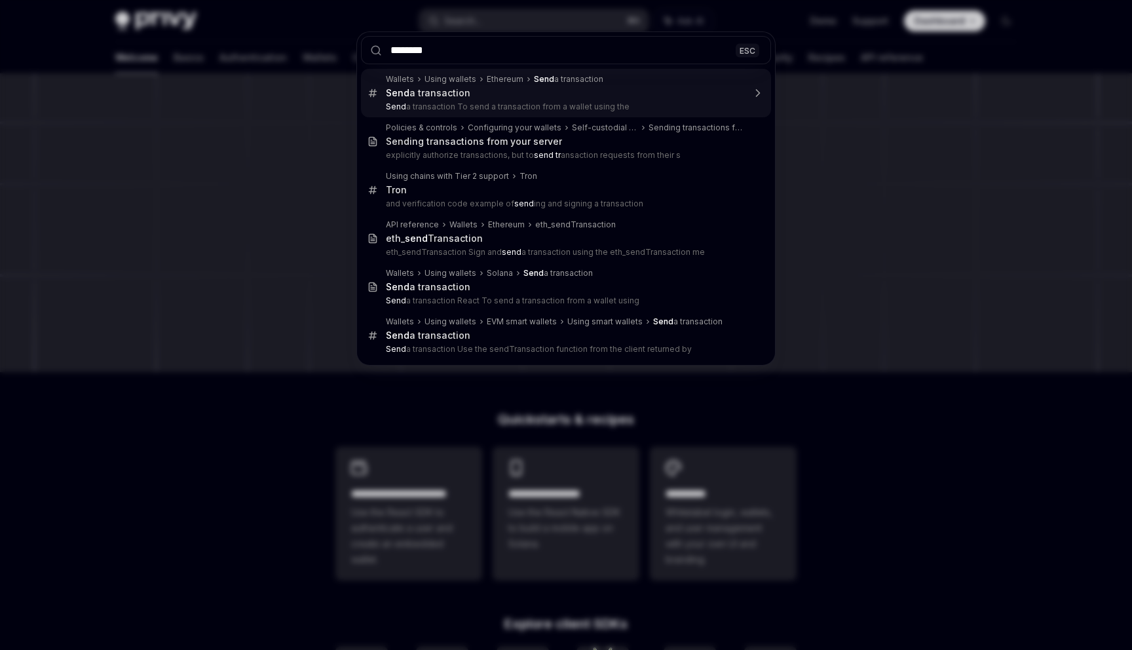
type input "*********"
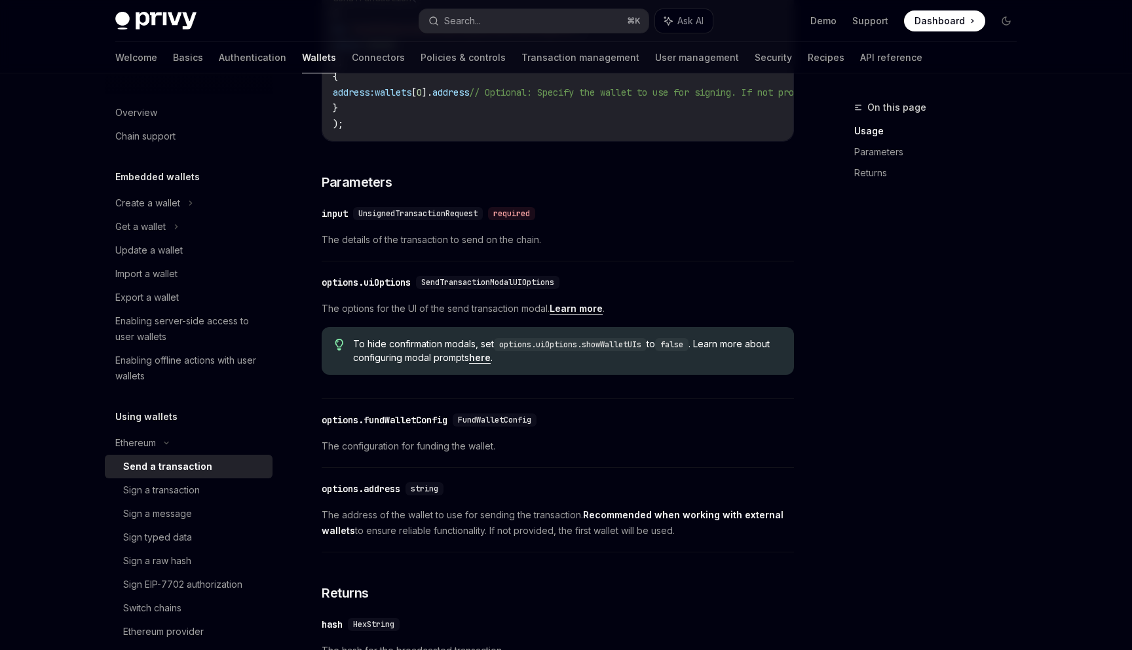
scroll to position [692, 0]
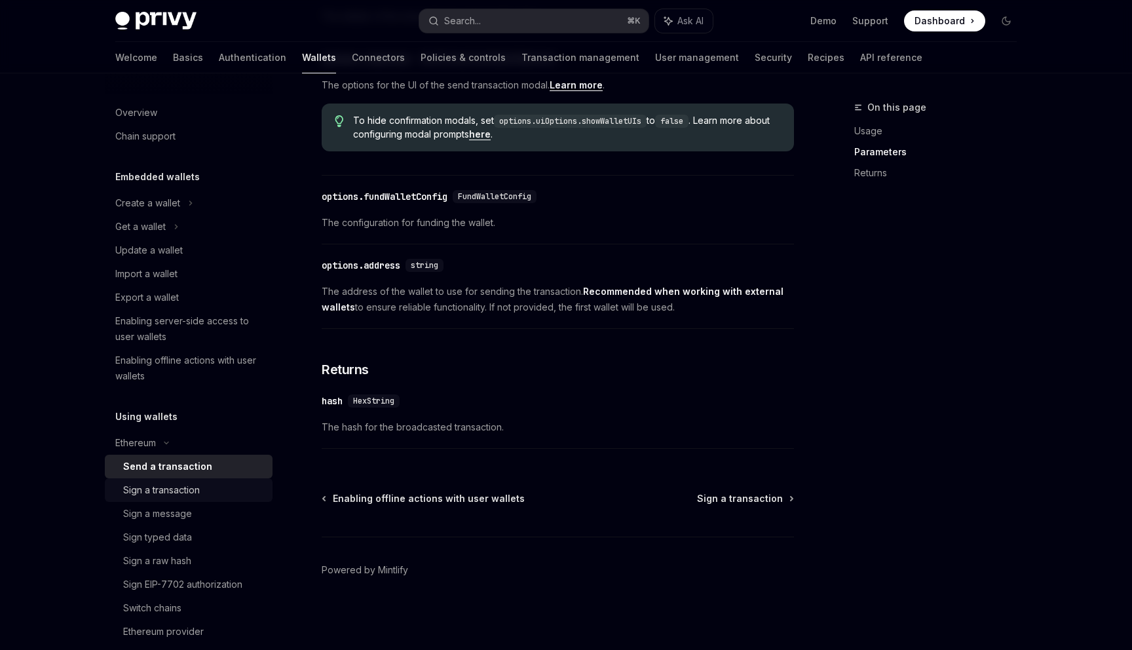
click at [160, 483] on div "Sign a transaction" at bounding box center [161, 490] width 77 height 16
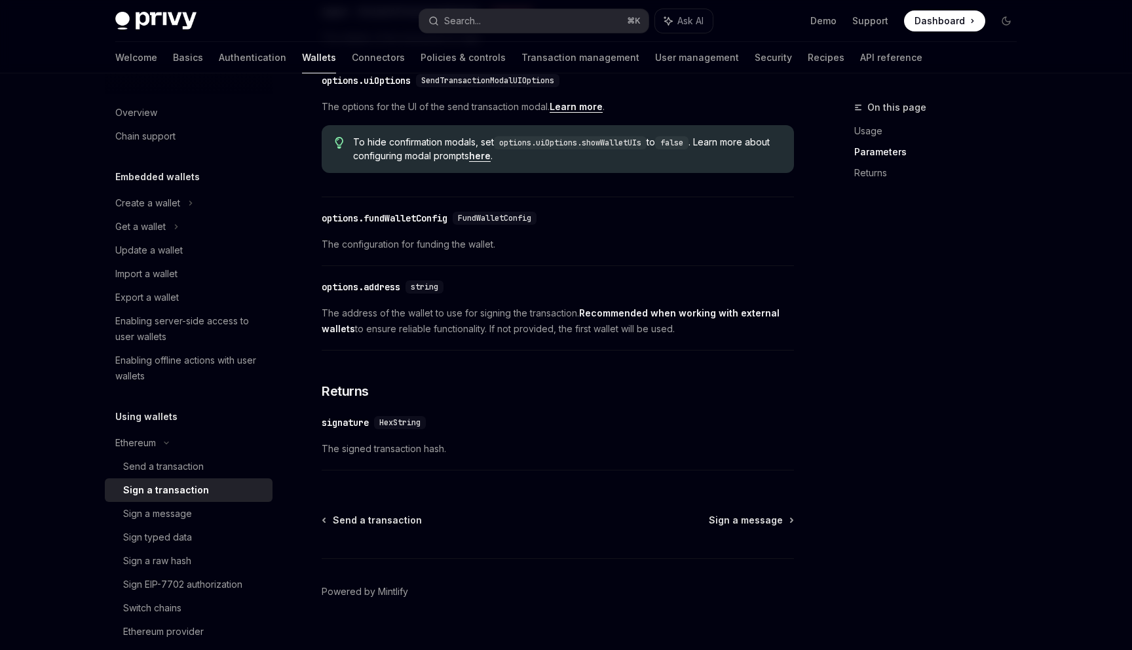
scroll to position [692, 0]
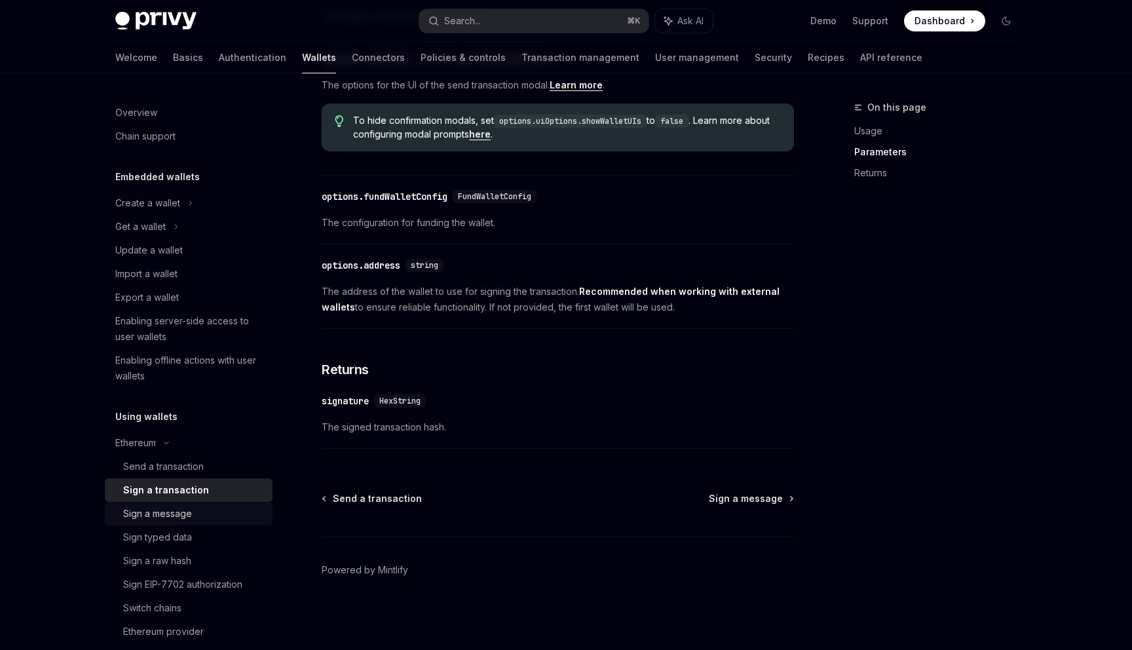
click at [193, 506] on div "Sign a message" at bounding box center [193, 514] width 141 height 16
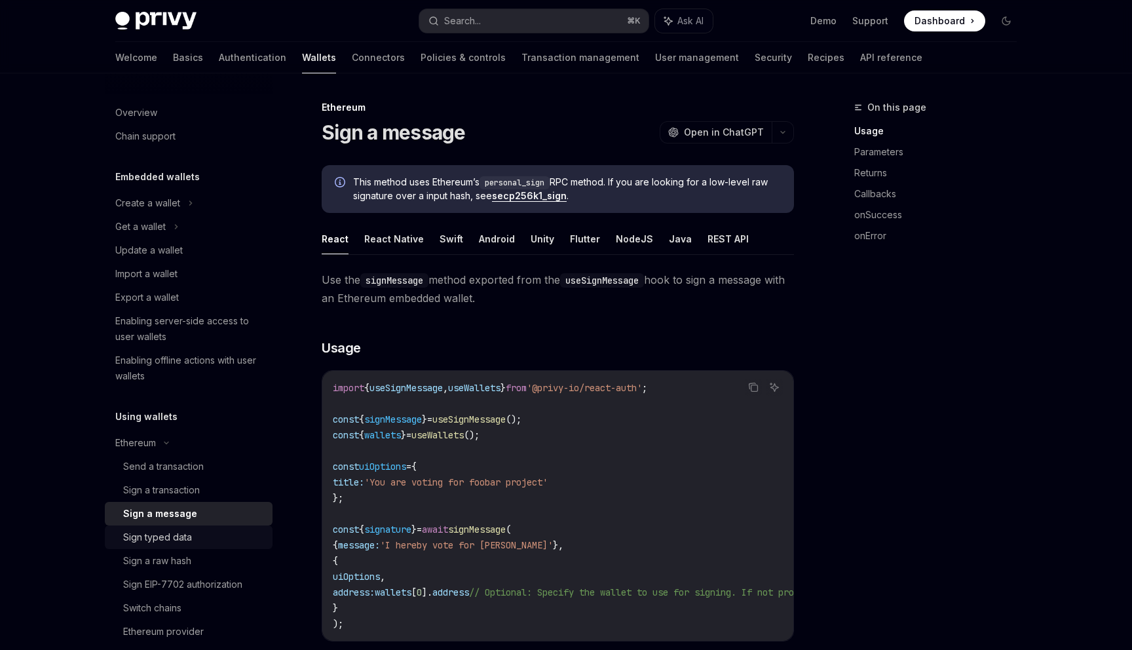
click at [164, 544] on div "Sign typed data" at bounding box center [157, 537] width 69 height 16
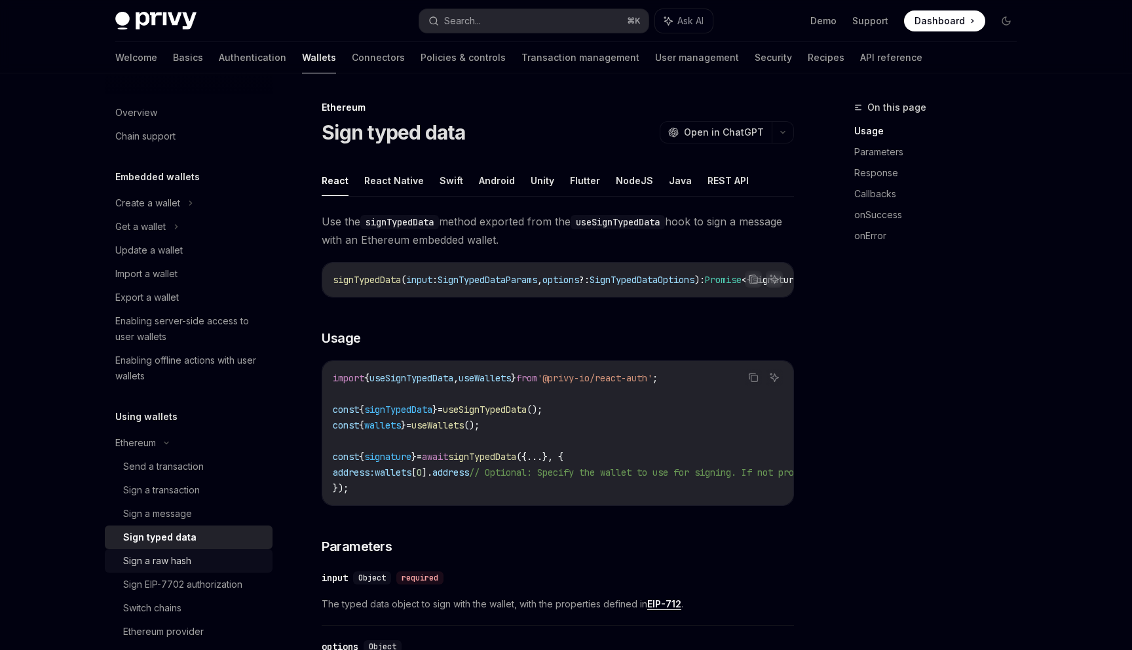
click at [164, 561] on div "Sign a raw hash" at bounding box center [157, 561] width 68 height 16
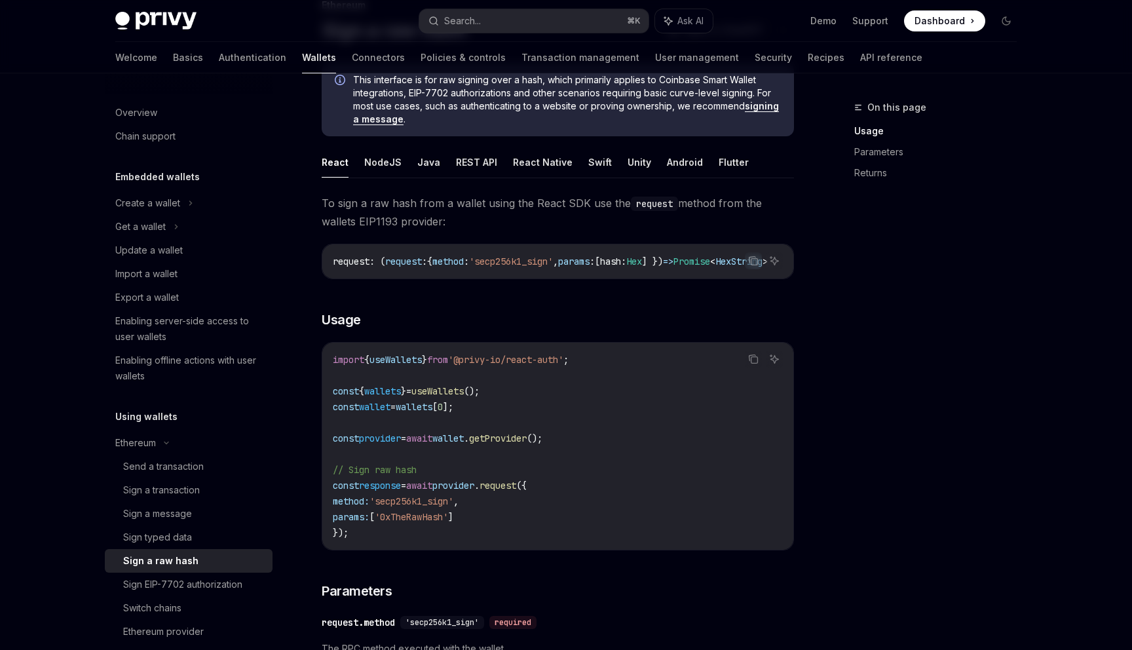
scroll to position [274, 0]
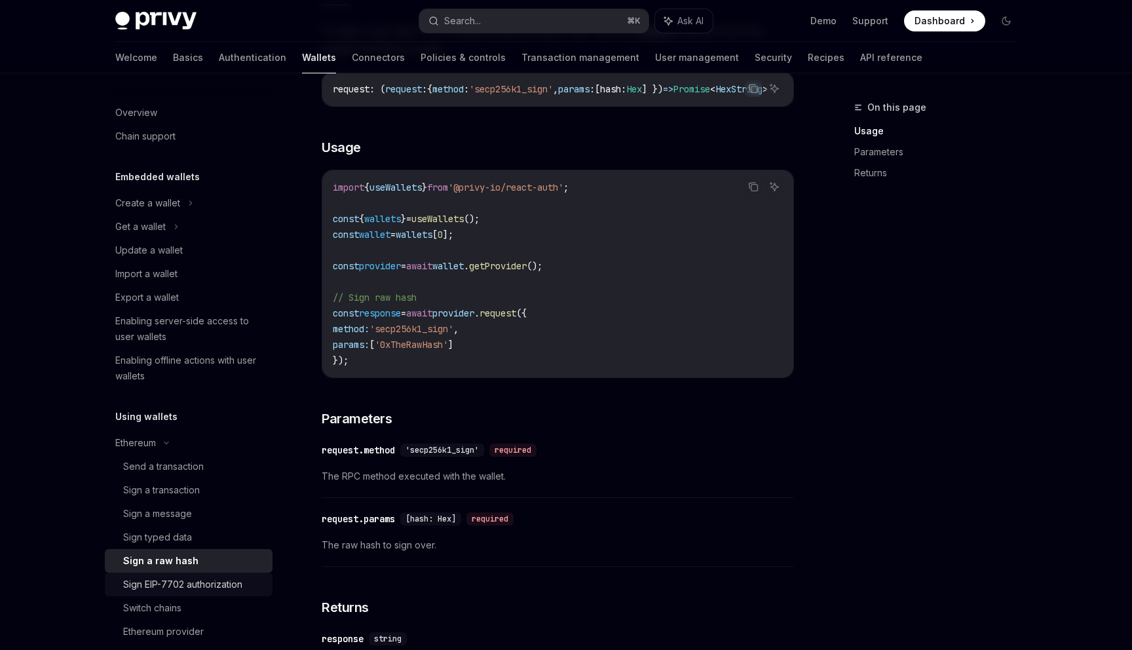
click at [233, 579] on div "Sign EIP-7702 authorization" at bounding box center [182, 584] width 119 height 16
type textarea "*"
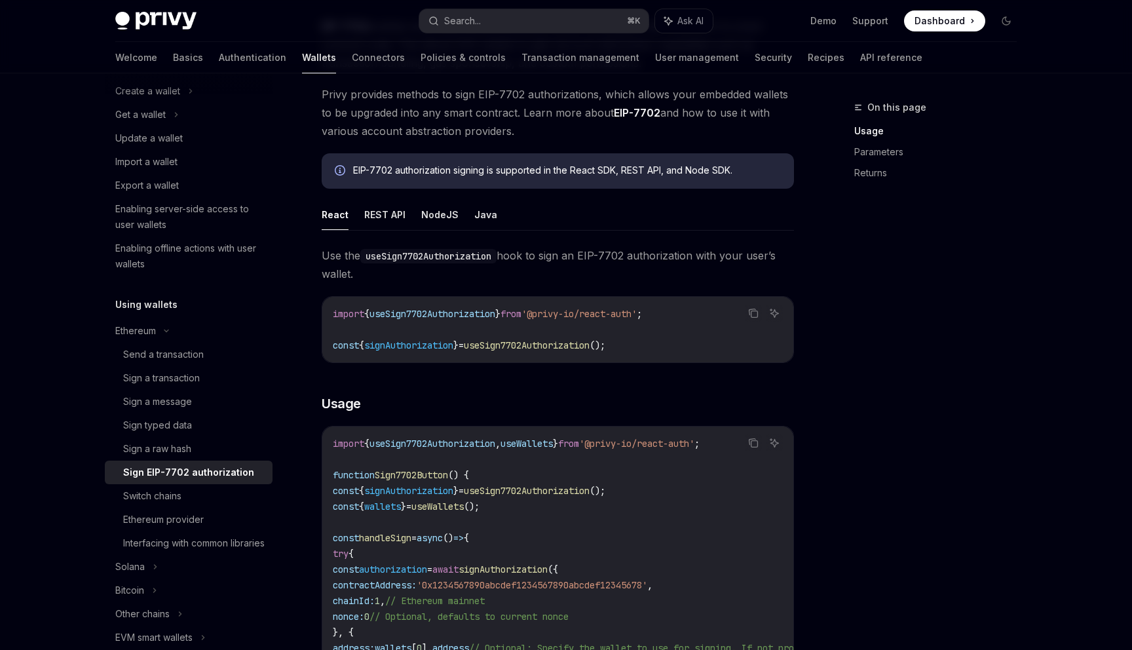
scroll to position [147, 0]
